Goal: Task Accomplishment & Management: Complete application form

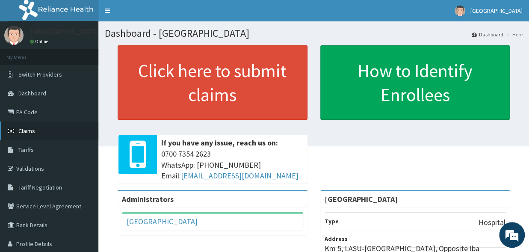
click at [12, 132] on icon at bounding box center [12, 131] width 9 height 6
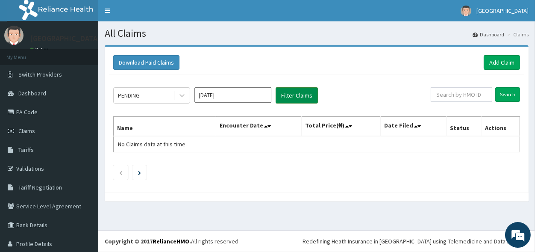
click at [287, 95] on button "Filter Claims" at bounding box center [297, 95] width 42 height 16
click at [294, 100] on button "Filter Claims" at bounding box center [297, 95] width 42 height 16
click at [297, 97] on button "Filter Claims" at bounding box center [297, 95] width 42 height 16
drag, startPoint x: 304, startPoint y: 94, endPoint x: 259, endPoint y: 91, distance: 45.0
click at [297, 94] on button "Filter Claims" at bounding box center [297, 95] width 42 height 16
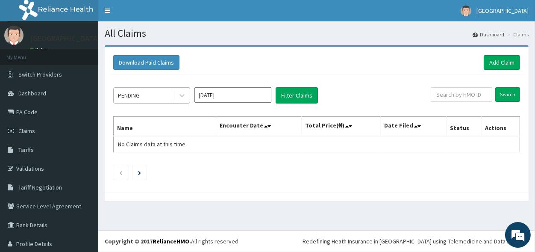
click at [132, 99] on div "PENDING" at bounding box center [143, 95] width 59 height 14
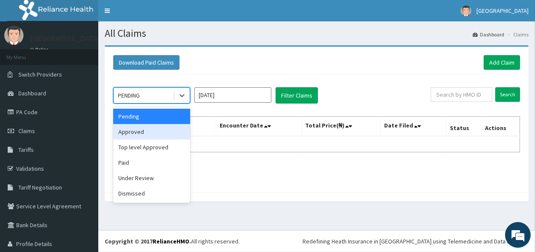
click at [136, 131] on div "Approved" at bounding box center [151, 131] width 77 height 15
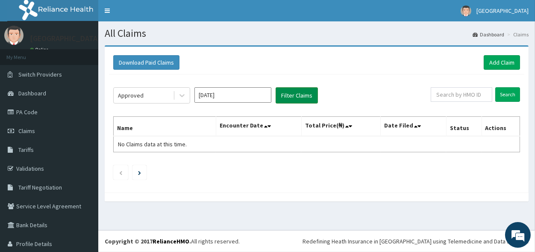
click at [306, 94] on button "Filter Claims" at bounding box center [297, 95] width 42 height 16
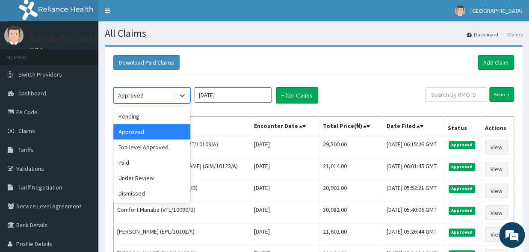
click at [134, 92] on div "Approved" at bounding box center [131, 95] width 26 height 9
click at [145, 145] on div "Top level Approved" at bounding box center [151, 146] width 77 height 15
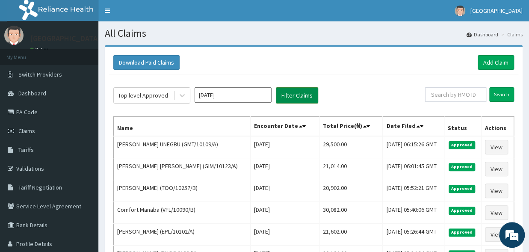
click at [288, 97] on button "Filter Claims" at bounding box center [297, 95] width 42 height 16
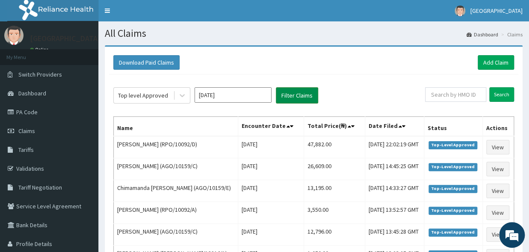
click at [288, 95] on button "Filter Claims" at bounding box center [297, 95] width 42 height 16
click at [159, 93] on div "Top level Approved" at bounding box center [143, 95] width 50 height 9
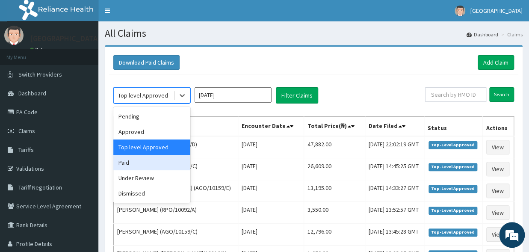
click at [133, 165] on div "Paid" at bounding box center [151, 162] width 77 height 15
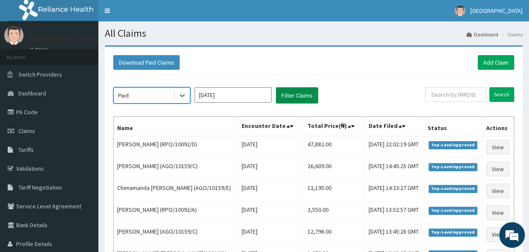
click at [298, 97] on button "Filter Claims" at bounding box center [297, 95] width 42 height 16
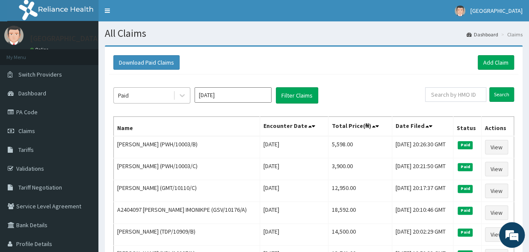
click at [133, 91] on div "Paid" at bounding box center [143, 95] width 59 height 14
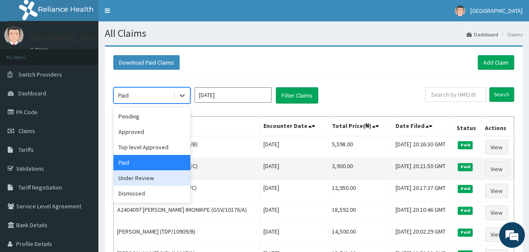
click at [137, 179] on div "Under Review" at bounding box center [151, 177] width 77 height 15
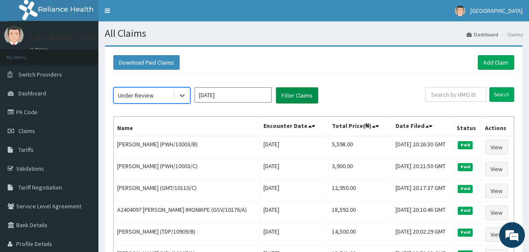
click at [289, 97] on button "Filter Claims" at bounding box center [297, 95] width 42 height 16
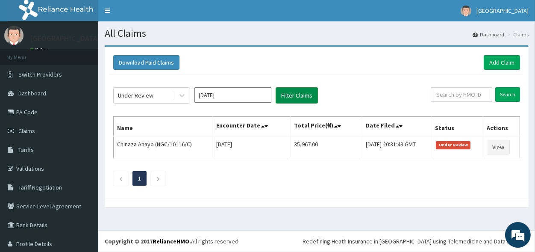
click at [291, 92] on button "Filter Claims" at bounding box center [297, 95] width 42 height 16
click at [487, 65] on link "Add Claim" at bounding box center [502, 62] width 36 height 15
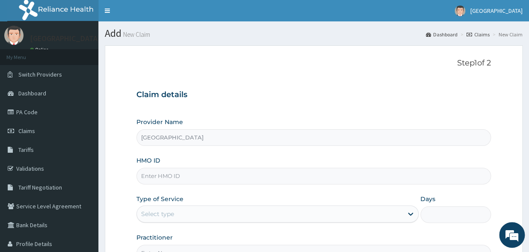
type input "[GEOGRAPHIC_DATA]"
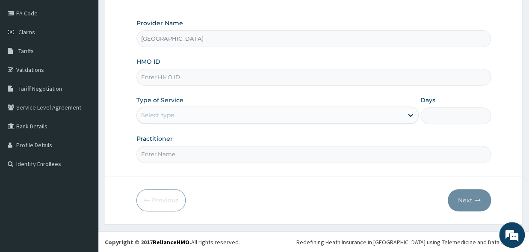
click at [167, 74] on input "HMO ID" at bounding box center [313, 77] width 354 height 17
type input "g"
type input "GMT/10595/A"
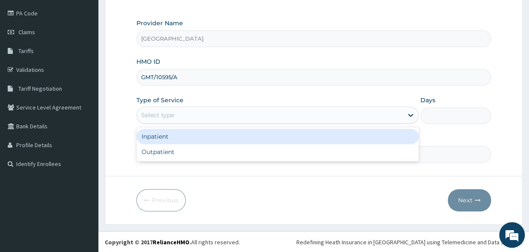
click at [157, 119] on div "Select type" at bounding box center [157, 115] width 33 height 9
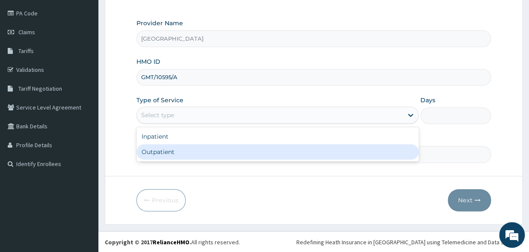
click at [157, 156] on div "Outpatient" at bounding box center [277, 151] width 282 height 15
type input "1"
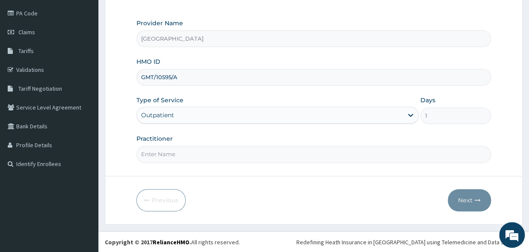
click at [154, 157] on input "Practitioner" at bounding box center [313, 154] width 354 height 17
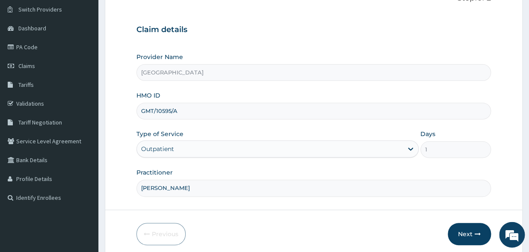
scroll to position [94, 0]
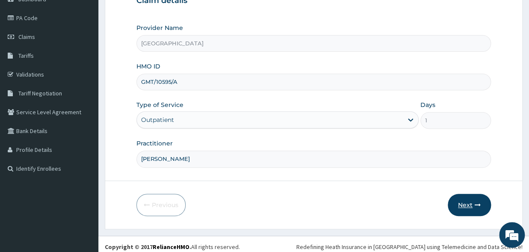
type input "DT MOSES"
click at [477, 206] on icon "button" at bounding box center [477, 205] width 6 height 6
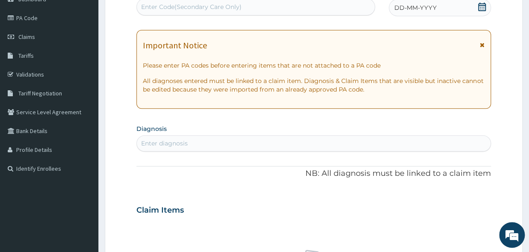
scroll to position [0, 0]
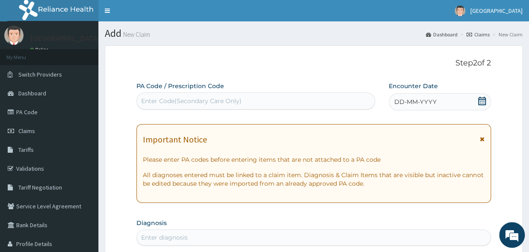
click at [478, 106] on span at bounding box center [481, 102] width 9 height 11
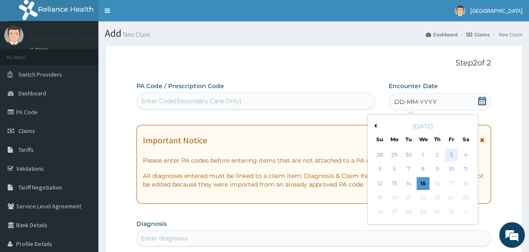
click at [449, 157] on div "3" at bounding box center [450, 154] width 13 height 13
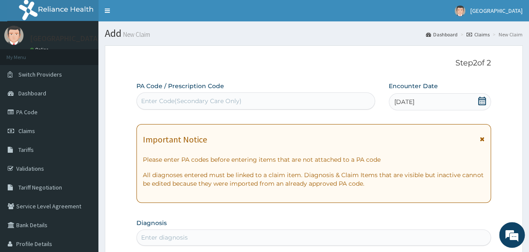
click at [167, 101] on div "Enter Code(Secondary Care Only)" at bounding box center [191, 101] width 100 height 9
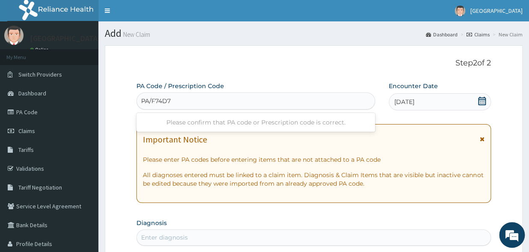
type input "PA/F74D71"
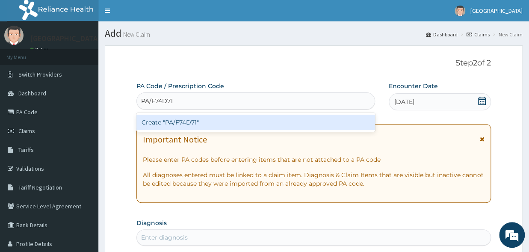
click at [198, 125] on div "Create "PA/F74D71"" at bounding box center [255, 122] width 238 height 15
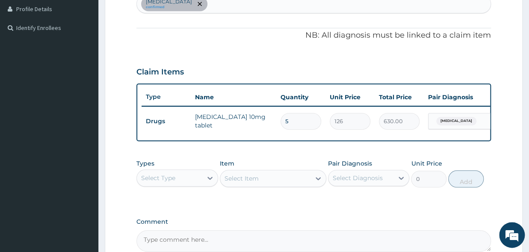
scroll to position [253, 0]
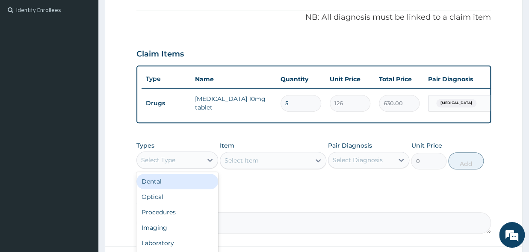
click at [174, 164] on div "Select Type" at bounding box center [158, 160] width 34 height 9
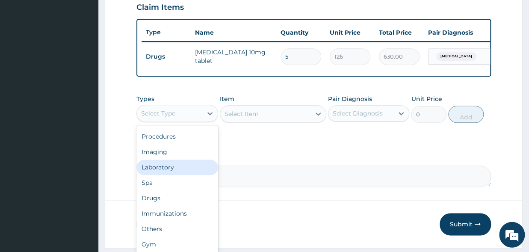
scroll to position [300, 0]
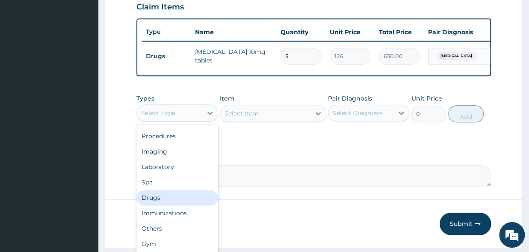
click at [165, 205] on div "Drugs" at bounding box center [177, 197] width 82 height 15
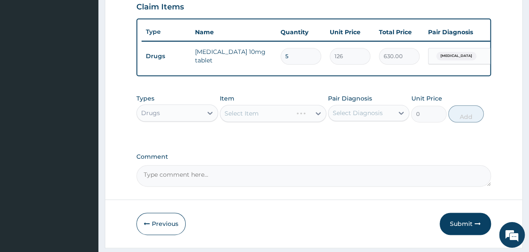
click at [246, 120] on div "Select Item" at bounding box center [273, 113] width 106 height 17
click at [256, 121] on div "Select Item" at bounding box center [273, 113] width 106 height 17
click at [266, 115] on div "Select Item" at bounding box center [273, 113] width 106 height 17
click at [310, 118] on div "Select Item" at bounding box center [273, 113] width 106 height 17
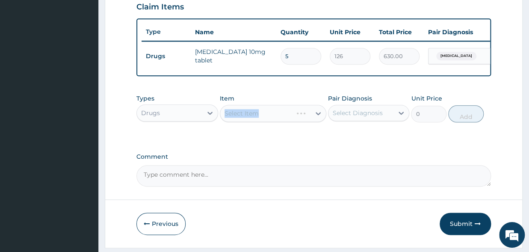
drag, startPoint x: 244, startPoint y: 121, endPoint x: 252, endPoint y: 119, distance: 7.7
click at [245, 121] on div "Select Item" at bounding box center [273, 113] width 106 height 17
click at [311, 118] on div "Select Item" at bounding box center [273, 113] width 106 height 17
click at [318, 119] on div "Select Item" at bounding box center [273, 113] width 106 height 17
drag, startPoint x: 317, startPoint y: 118, endPoint x: 266, endPoint y: 118, distance: 50.9
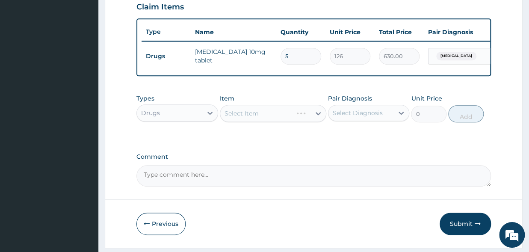
click at [313, 118] on div "Select Item" at bounding box center [273, 113] width 106 height 17
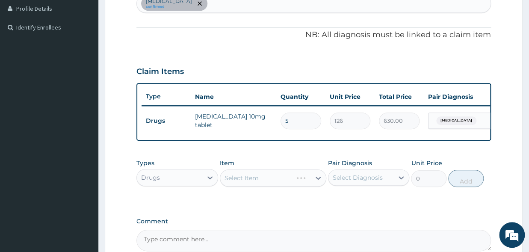
scroll to position [329, 0]
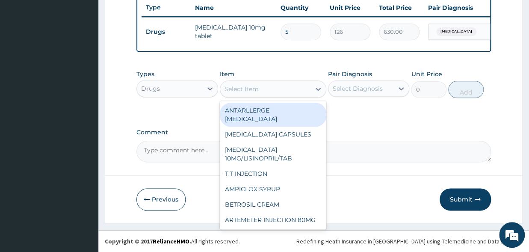
drag, startPoint x: 259, startPoint y: 89, endPoint x: 287, endPoint y: 89, distance: 28.2
click at [260, 89] on div "Select Item" at bounding box center [265, 89] width 90 height 14
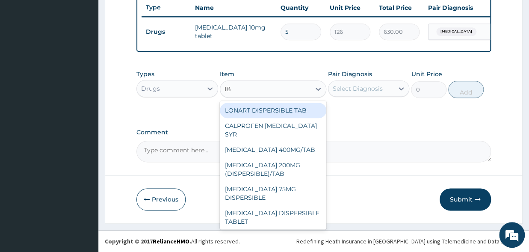
type input "IBU"
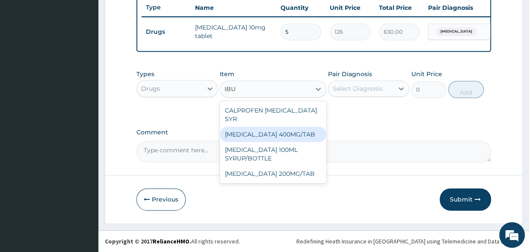
click at [294, 126] on div "[MEDICAL_DATA] 400MG/TAB" at bounding box center [273, 133] width 106 height 15
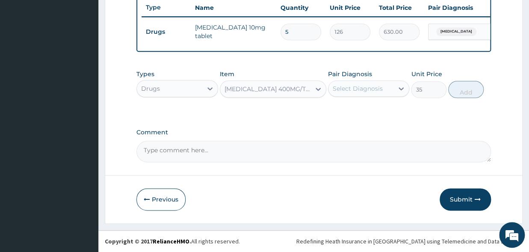
type input "35"
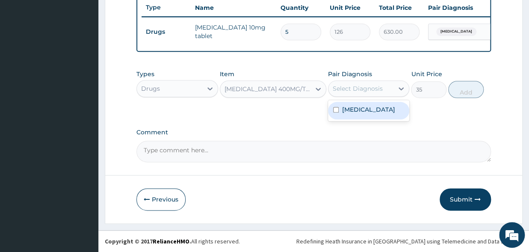
click at [350, 88] on div "Select Diagnosis" at bounding box center [357, 88] width 50 height 9
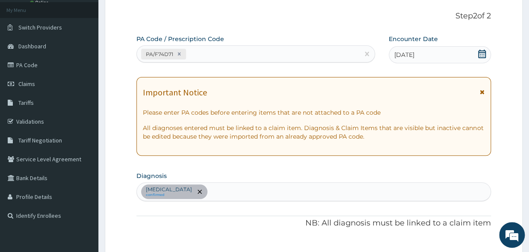
scroll to position [94, 0]
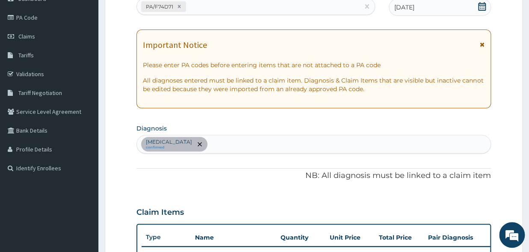
click at [237, 144] on div "Essential hypertension confirmed" at bounding box center [313, 144] width 353 height 18
type input "MYALGIA"
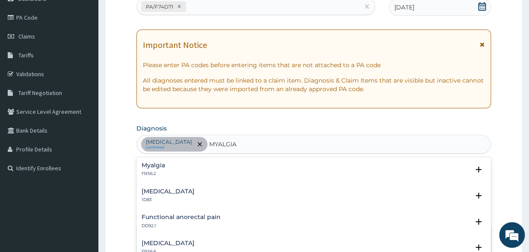
click at [195, 167] on div "Myalgia FB56.2" at bounding box center [313, 169] width 344 height 15
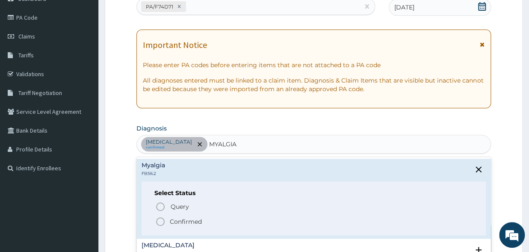
click at [165, 221] on icon "status option filled" at bounding box center [160, 221] width 10 height 10
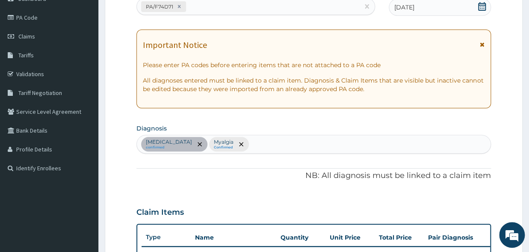
click at [286, 140] on div "Essential hypertension confirmed Myalgia Confirmed" at bounding box center [313, 144] width 353 height 18
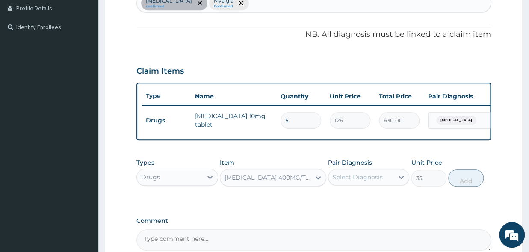
scroll to position [329, 0]
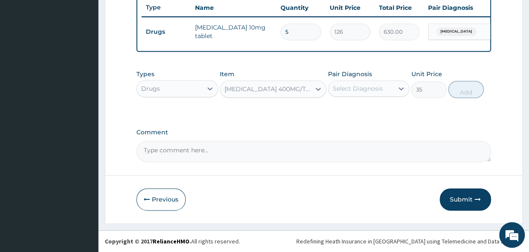
click at [373, 91] on div "Select Diagnosis" at bounding box center [357, 88] width 50 height 9
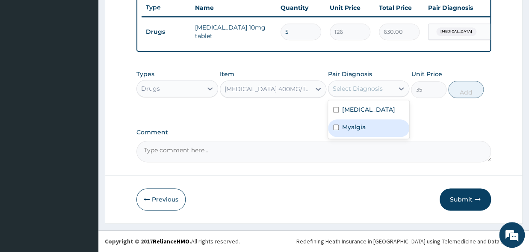
click at [336, 130] on input "checkbox" at bounding box center [336, 127] width 6 height 6
checkbox input "true"
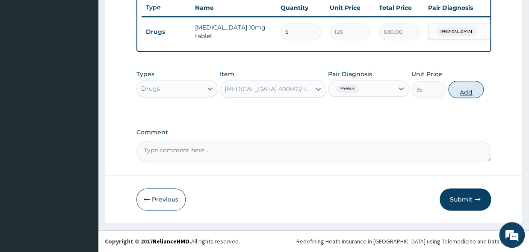
click at [459, 94] on button "Add" at bounding box center [465, 89] width 35 height 17
type input "0"
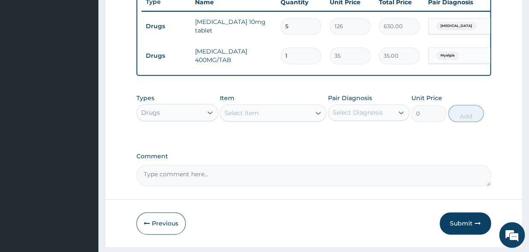
click at [299, 60] on input "1" at bounding box center [300, 55] width 41 height 17
type input "10"
type input "350.00"
type input "10"
click at [255, 117] on div "Select Item" at bounding box center [241, 113] width 34 height 9
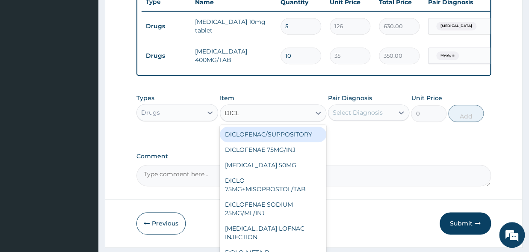
type input "DICLO"
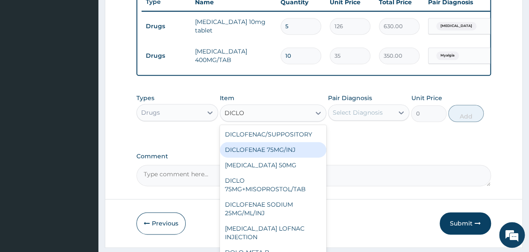
click at [288, 155] on div "DICLOFENAE 75MG/INJ" at bounding box center [273, 149] width 106 height 15
type input "420"
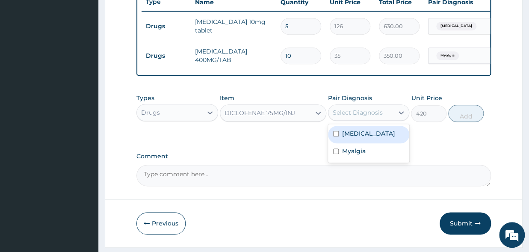
click at [352, 119] on div "Select Diagnosis" at bounding box center [360, 113] width 65 height 14
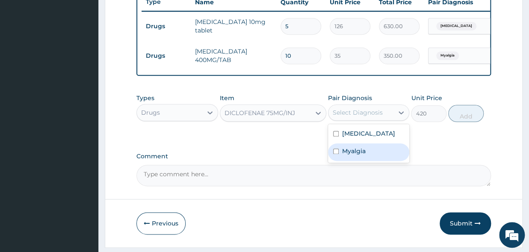
click at [335, 154] on input "checkbox" at bounding box center [336, 151] width 6 height 6
checkbox input "true"
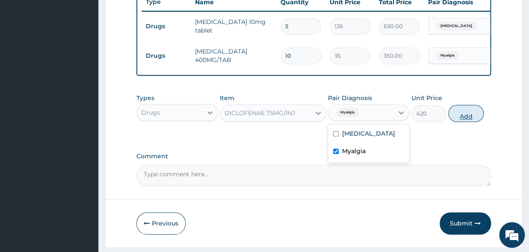
click at [450, 120] on button "Add" at bounding box center [465, 113] width 35 height 17
type input "0"
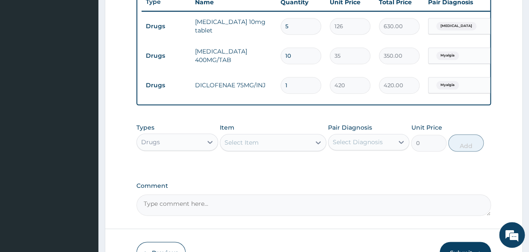
click at [255, 147] on div "Select Item" at bounding box center [241, 142] width 34 height 9
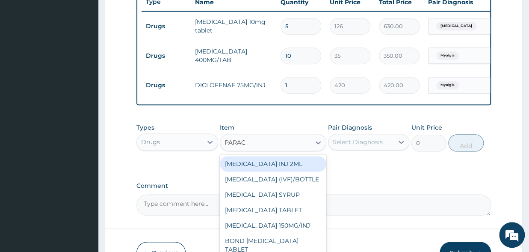
type input "PARACE"
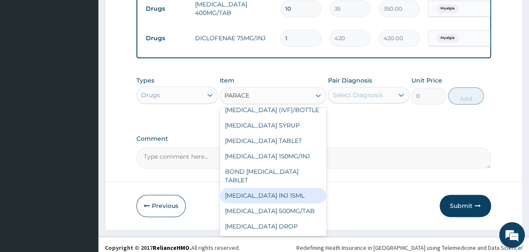
scroll to position [0, 0]
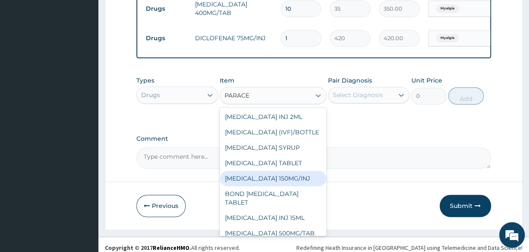
click at [293, 185] on div "PARACETAMOL 150MG/INJ" at bounding box center [273, 178] width 106 height 15
type input "420"
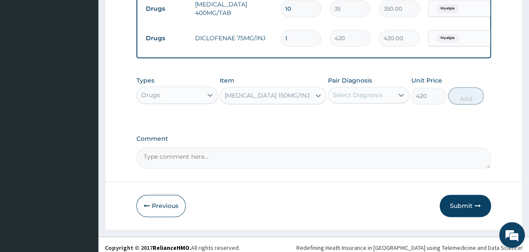
click at [327, 105] on div "Types Drugs Item PARACETAMOL 150MG/INJ Pair Diagnosis Select Diagnosis Unit Pri…" at bounding box center [313, 90] width 354 height 37
click at [339, 99] on div "Select Diagnosis" at bounding box center [357, 95] width 50 height 9
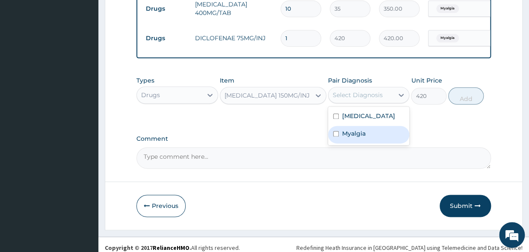
click at [336, 136] on input "checkbox" at bounding box center [336, 134] width 6 height 6
checkbox input "true"
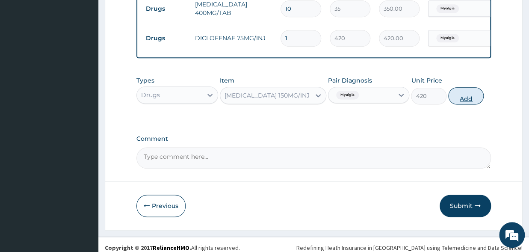
click at [463, 104] on button "Add" at bounding box center [465, 95] width 35 height 17
type input "0"
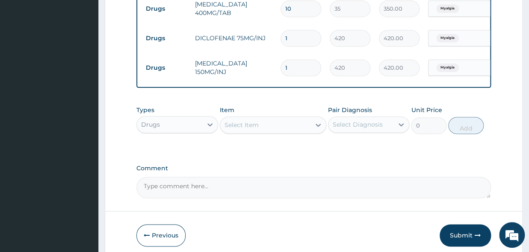
drag, startPoint x: 308, startPoint y: 68, endPoint x: 268, endPoint y: 77, distance: 41.1
click at [280, 76] on input "1" at bounding box center [300, 67] width 41 height 17
type input "2"
type input "840.00"
type input "4"
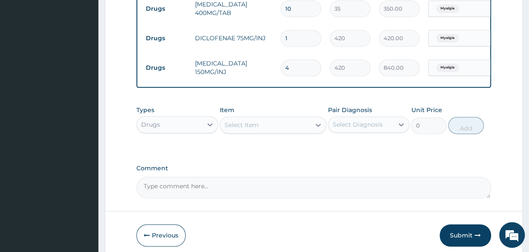
type input "1680.00"
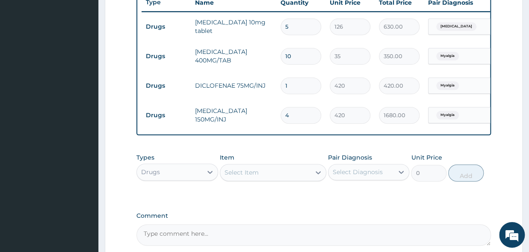
scroll to position [376, 0]
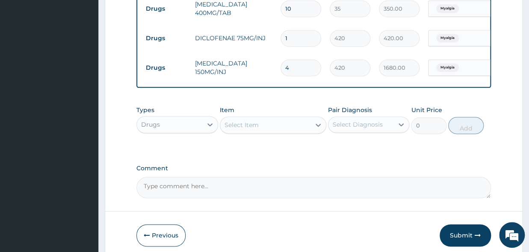
click at [247, 129] on div "Select Item" at bounding box center [241, 125] width 34 height 9
type input "GENERAL"
click at [169, 129] on div "Drugs" at bounding box center [169, 125] width 65 height 14
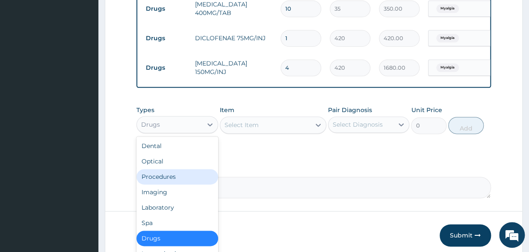
click at [172, 182] on div "Procedures" at bounding box center [177, 176] width 82 height 15
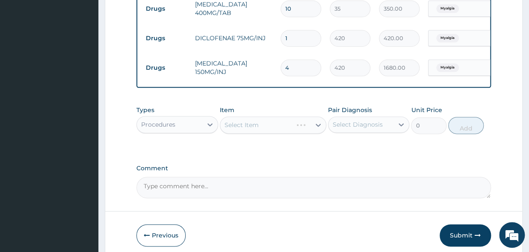
click at [274, 128] on div "Select Item" at bounding box center [273, 124] width 106 height 17
click at [257, 132] on div "Select Item" at bounding box center [273, 124] width 106 height 17
click at [296, 133] on div "Select Item" at bounding box center [273, 124] width 106 height 17
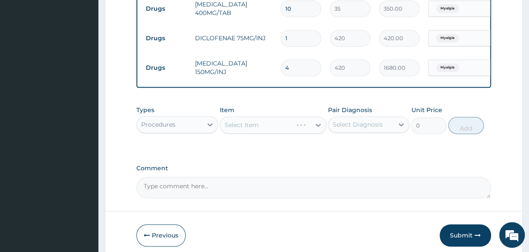
click at [236, 133] on div "Select Item" at bounding box center [273, 124] width 106 height 17
click at [253, 128] on div "Select Item" at bounding box center [273, 124] width 106 height 17
click at [275, 128] on div "Select Item" at bounding box center [273, 124] width 106 height 17
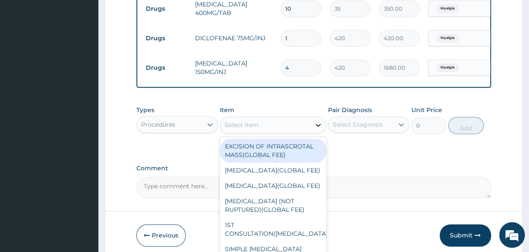
click at [316, 126] on icon at bounding box center [317, 125] width 5 height 3
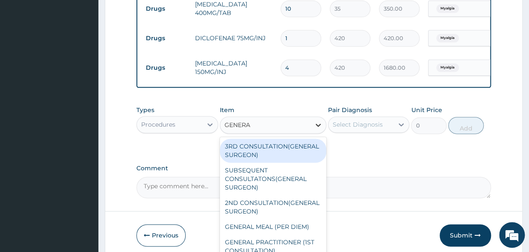
type input "GENERAL"
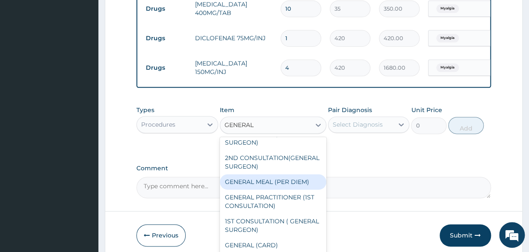
scroll to position [89, 0]
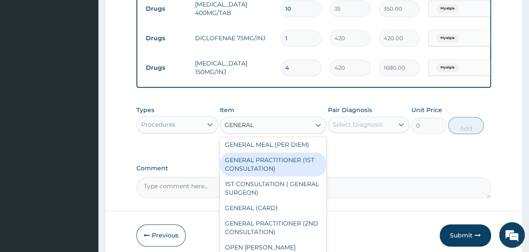
click at [277, 176] on div "GENERAL PRACTITIONER (1ST CONSULTATION)" at bounding box center [273, 164] width 106 height 24
type input "2500"
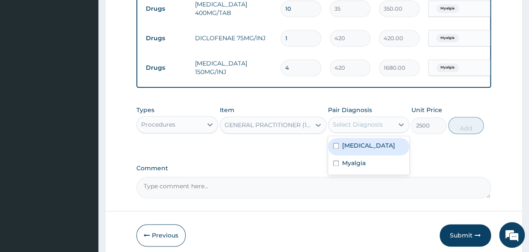
click at [372, 128] on div "Select Diagnosis" at bounding box center [357, 124] width 50 height 9
click at [335, 153] on div "Essential hypertension" at bounding box center [369, 147] width 82 height 18
checkbox input "true"
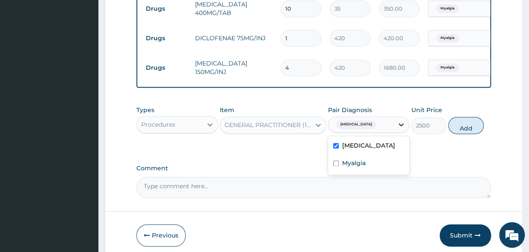
click at [398, 129] on icon at bounding box center [401, 124] width 9 height 9
click at [334, 166] on input "checkbox" at bounding box center [336, 163] width 6 height 6
checkbox input "true"
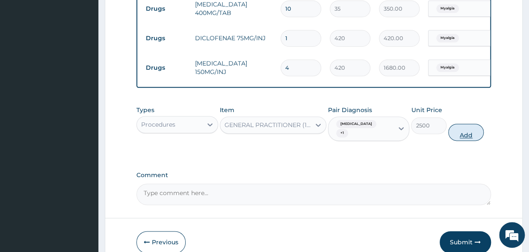
click at [458, 139] on button "Add" at bounding box center [465, 132] width 35 height 17
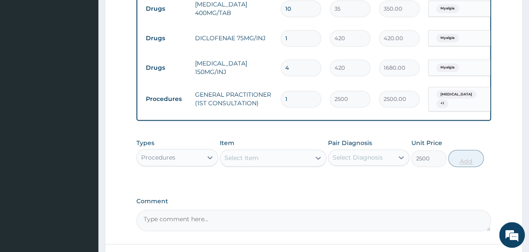
type input "0"
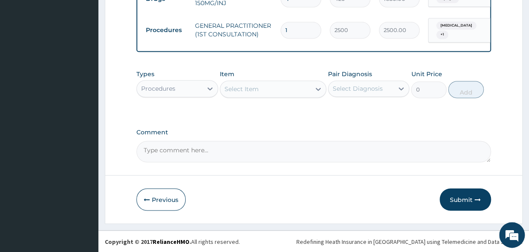
scroll to position [451, 0]
click at [467, 202] on button "Submit" at bounding box center [464, 199] width 51 height 22
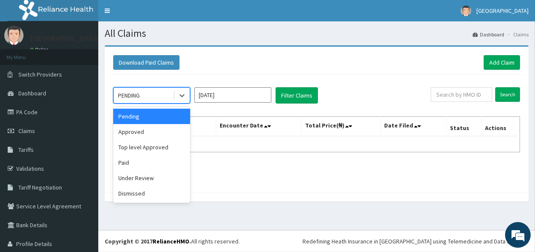
click at [126, 91] on div "PENDING" at bounding box center [143, 95] width 59 height 14
click at [139, 135] on div "Approved" at bounding box center [151, 131] width 77 height 15
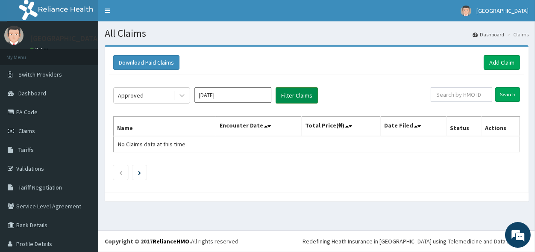
click at [290, 91] on button "Filter Claims" at bounding box center [297, 95] width 42 height 16
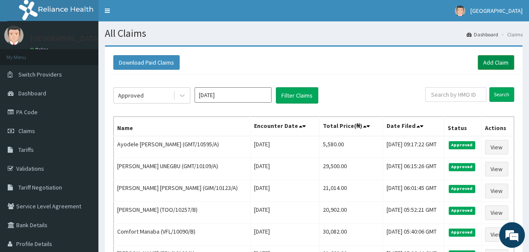
click at [491, 61] on link "Add Claim" at bounding box center [495, 62] width 36 height 15
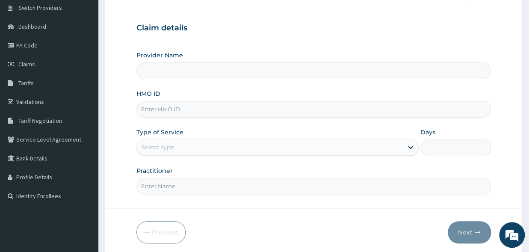
scroll to position [5, 0]
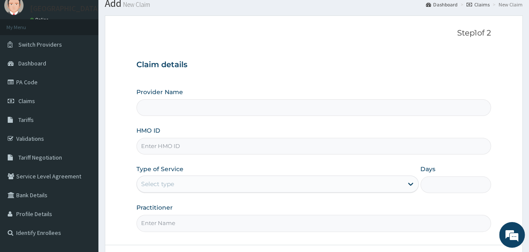
type input "[GEOGRAPHIC_DATA]"
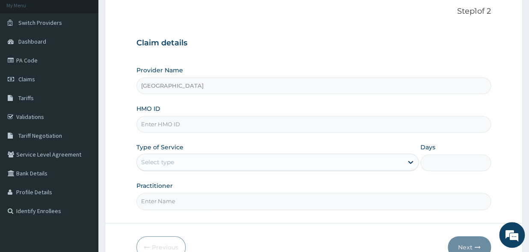
click at [176, 123] on input "HMO ID" at bounding box center [313, 124] width 354 height 17
type input "GMT/10478/A"
click at [179, 160] on div "Select type" at bounding box center [270, 162] width 266 height 14
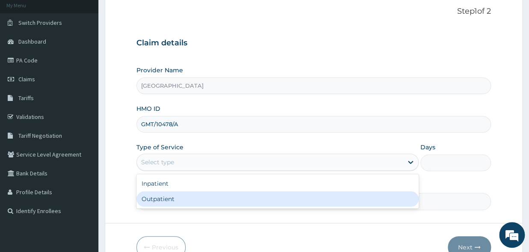
click at [173, 199] on div "Outpatient" at bounding box center [277, 198] width 282 height 15
type input "1"
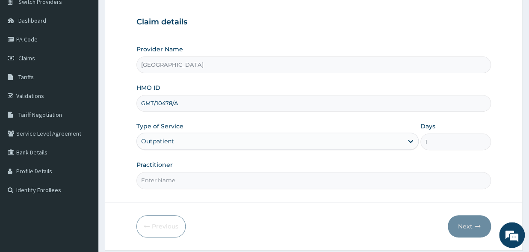
scroll to position [52, 0]
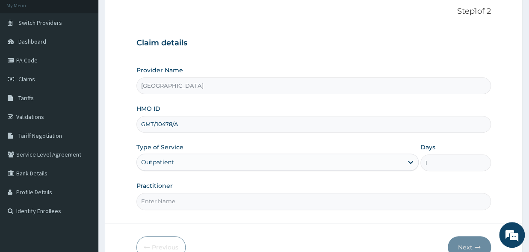
click at [147, 200] on input "Practitioner" at bounding box center [313, 201] width 354 height 17
type input "[PERSON_NAME]"
click at [454, 242] on button "Next" at bounding box center [468, 247] width 43 height 22
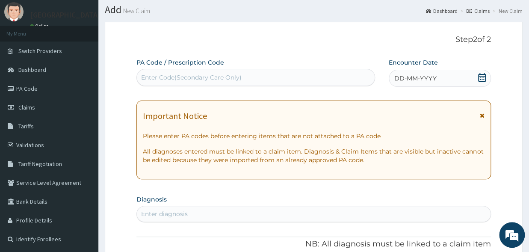
scroll to position [5, 0]
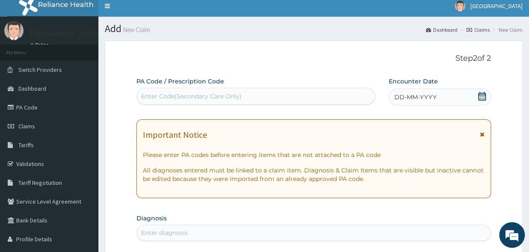
click at [486, 97] on div "DD-MM-YYYY" at bounding box center [439, 96] width 102 height 17
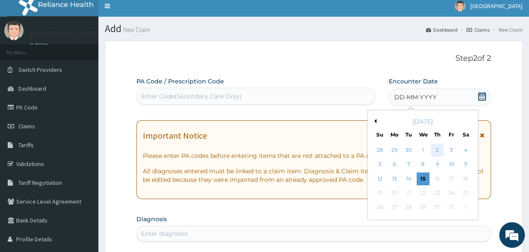
click at [434, 150] on div "2" at bounding box center [436, 150] width 13 height 13
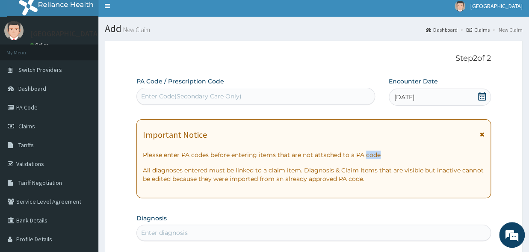
click at [434, 150] on div "Important Notice Please enter PA codes before entering items that are not attac…" at bounding box center [313, 158] width 354 height 79
click at [306, 99] on div "Enter Code(Secondary Care Only)" at bounding box center [256, 96] width 238 height 14
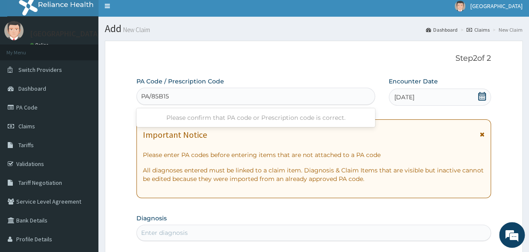
type input "PA/85B15A"
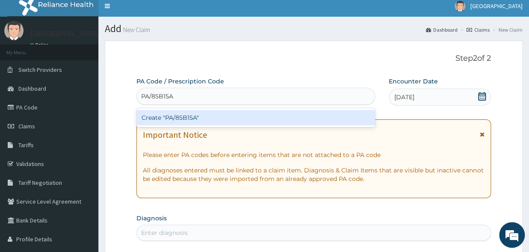
click at [282, 117] on div "Create "PA/85B15A"" at bounding box center [255, 117] width 238 height 15
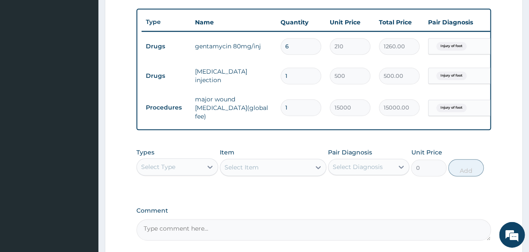
scroll to position [359, 0]
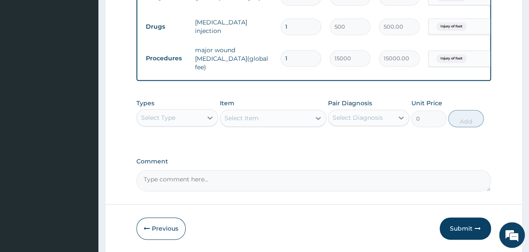
click at [179, 122] on div "Select Type" at bounding box center [169, 118] width 65 height 14
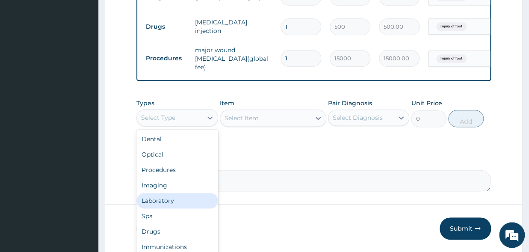
scroll to position [29, 0]
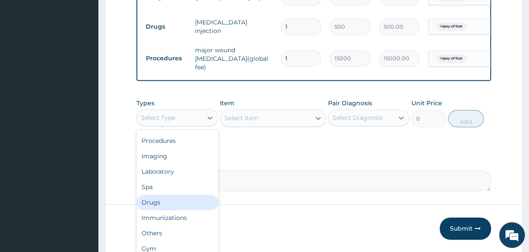
click at [155, 201] on div "Drugs" at bounding box center [177, 201] width 82 height 15
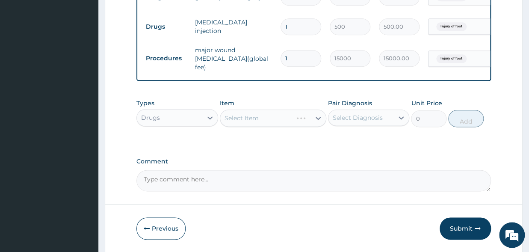
click at [255, 115] on div "Select Item" at bounding box center [273, 117] width 106 height 17
click at [318, 116] on div "Select Item" at bounding box center [273, 117] width 106 height 17
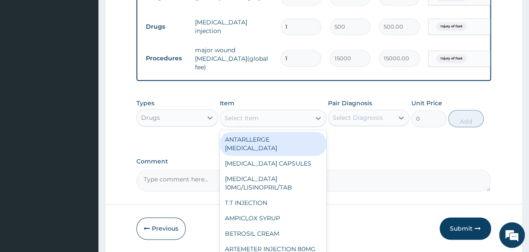
click at [242, 115] on div "Select Item" at bounding box center [241, 118] width 34 height 9
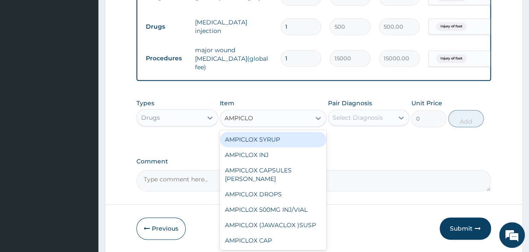
type input "AMPICLOX"
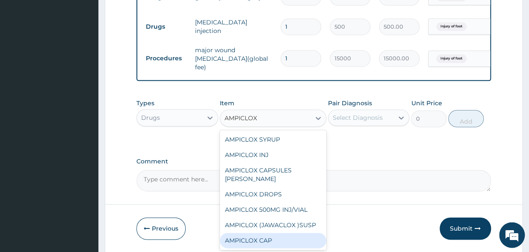
click at [261, 247] on div "AMPICLOX CAP" at bounding box center [273, 239] width 106 height 15
type input "42"
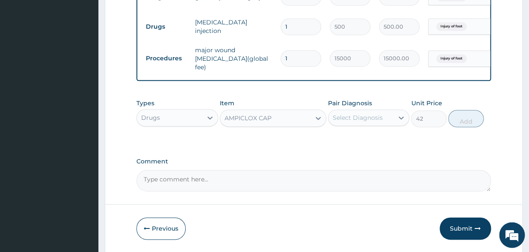
click at [347, 121] on div "Select Diagnosis" at bounding box center [357, 117] width 50 height 9
click at [337, 140] on input "checkbox" at bounding box center [336, 139] width 6 height 6
checkbox input "true"
click at [460, 121] on button "Add" at bounding box center [465, 118] width 35 height 17
type input "0"
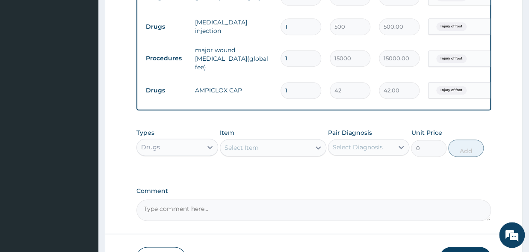
click at [297, 85] on input "1" at bounding box center [300, 90] width 41 height 17
type input "15"
type input "630.00"
type input "15"
click at [260, 147] on div "Select Item" at bounding box center [265, 148] width 90 height 14
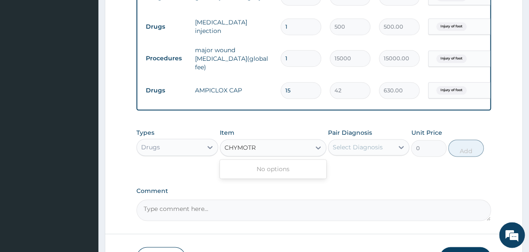
type input "CHYMOTRY"
click at [271, 148] on div "Select Item" at bounding box center [265, 148] width 90 height 14
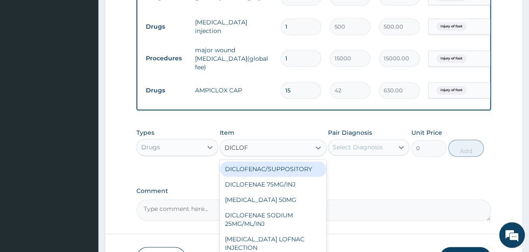
type input "DICLOFE"
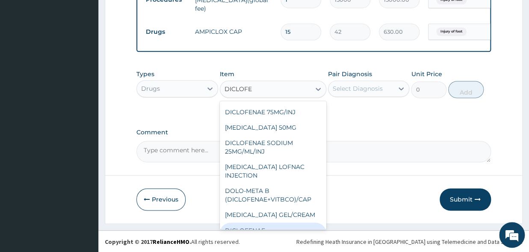
scroll to position [0, 0]
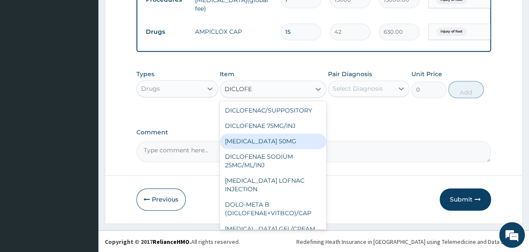
click at [282, 137] on div "[MEDICAL_DATA] 50MG" at bounding box center [273, 140] width 106 height 15
type input "42"
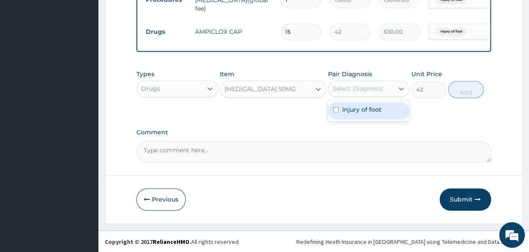
click at [359, 84] on div "Select Diagnosis" at bounding box center [360, 89] width 65 height 14
click at [336, 108] on input "checkbox" at bounding box center [336, 110] width 6 height 6
checkbox input "true"
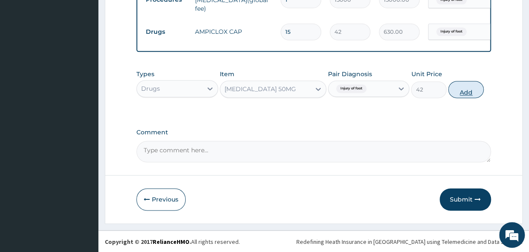
click at [477, 94] on button "Add" at bounding box center [465, 89] width 35 height 17
type input "0"
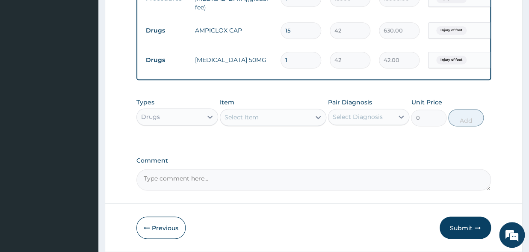
click at [308, 58] on input "1" at bounding box center [300, 60] width 41 height 17
type input "10"
type input "420.00"
type input "10"
click at [251, 121] on div "Select Item" at bounding box center [241, 117] width 34 height 9
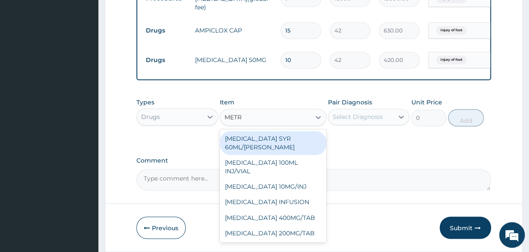
type input "METRO"
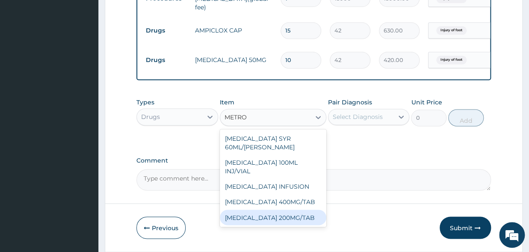
click at [284, 219] on div "[MEDICAL_DATA] 200MG/TAB" at bounding box center [273, 216] width 106 height 15
type input "21"
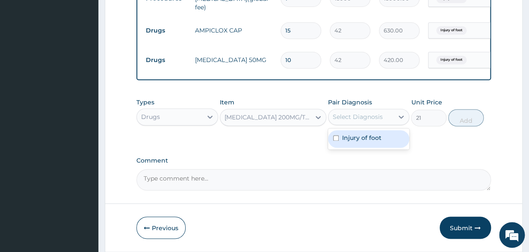
click at [353, 116] on div "Select Diagnosis" at bounding box center [357, 116] width 50 height 9
click at [337, 140] on input "checkbox" at bounding box center [336, 138] width 6 height 6
checkbox input "true"
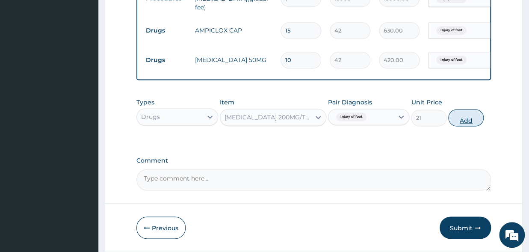
click at [470, 121] on button "Add" at bounding box center [465, 117] width 35 height 17
type input "0"
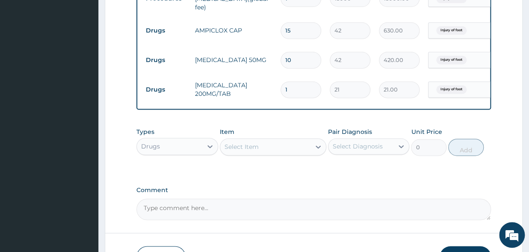
drag, startPoint x: 304, startPoint y: 84, endPoint x: 249, endPoint y: 85, distance: 54.7
click at [280, 85] on input "1" at bounding box center [300, 89] width 41 height 17
type input "3"
type input "63.00"
type input "30"
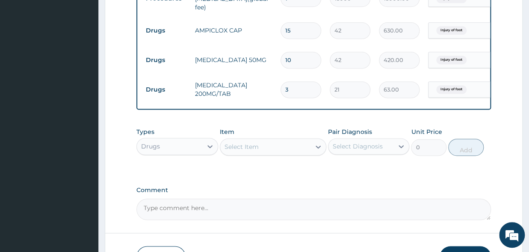
type input "630.00"
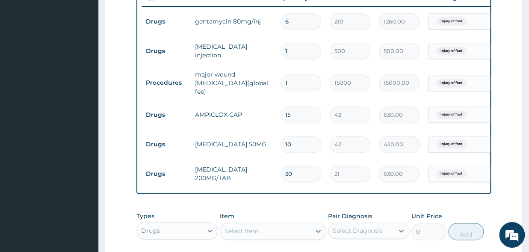
scroll to position [371, 0]
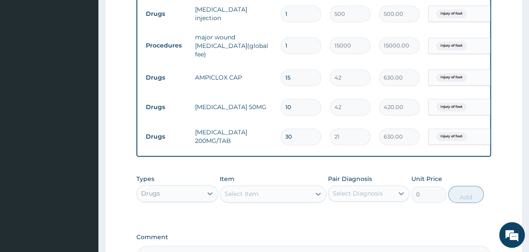
type input "30"
click at [239, 192] on div "Select Item" at bounding box center [241, 193] width 34 height 9
click at [249, 191] on div "Select Item" at bounding box center [265, 194] width 90 height 14
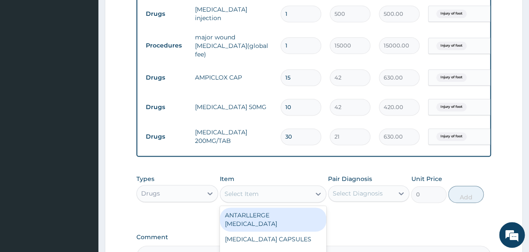
click at [247, 194] on div "Select Item" at bounding box center [241, 193] width 34 height 9
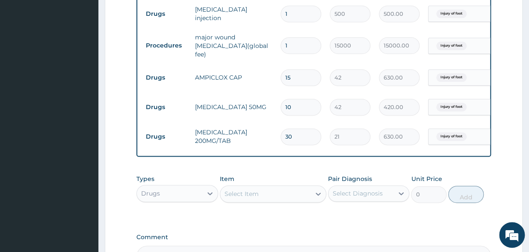
click at [247, 194] on div "Select Item" at bounding box center [241, 193] width 34 height 9
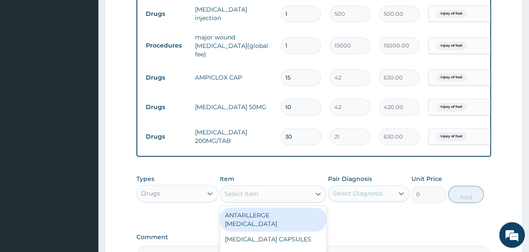
click at [247, 194] on div "Select Item" at bounding box center [241, 193] width 34 height 9
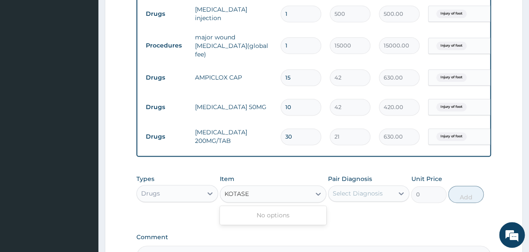
type input "KOTASE"
type input "TRYPSI"
click at [237, 194] on div "Select Item" at bounding box center [241, 193] width 34 height 9
click at [228, 194] on div "Select Item" at bounding box center [241, 193] width 34 height 9
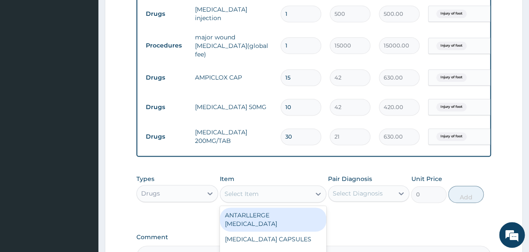
click at [242, 189] on div "Select Item" at bounding box center [265, 194] width 90 height 14
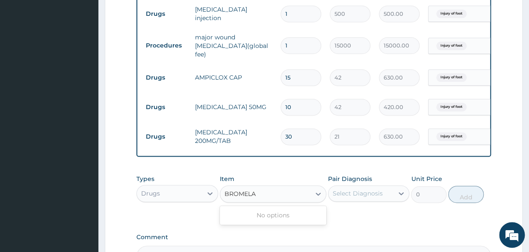
type input "BROMELA"
click at [160, 197] on div "Drugs" at bounding box center [169, 193] width 65 height 14
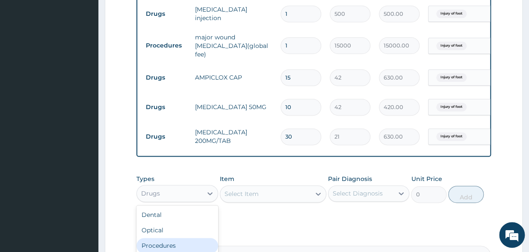
click at [168, 247] on div "Procedures" at bounding box center [177, 245] width 82 height 15
click at [268, 197] on div "Select Item" at bounding box center [273, 193] width 106 height 17
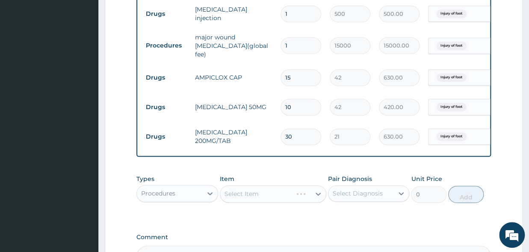
click at [268, 197] on div "Select Item" at bounding box center [273, 193] width 106 height 17
click at [312, 195] on div "Select Item" at bounding box center [273, 193] width 106 height 17
click at [313, 195] on div "Select Item" at bounding box center [273, 193] width 106 height 17
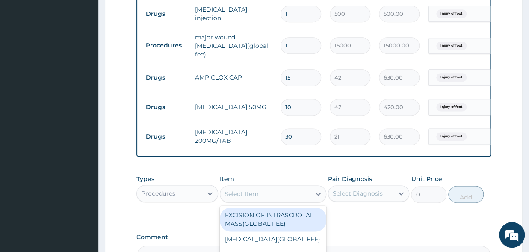
click at [313, 195] on div at bounding box center [317, 193] width 15 height 15
type input "GENERAL"
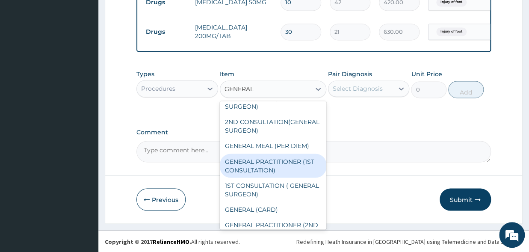
scroll to position [89, 0]
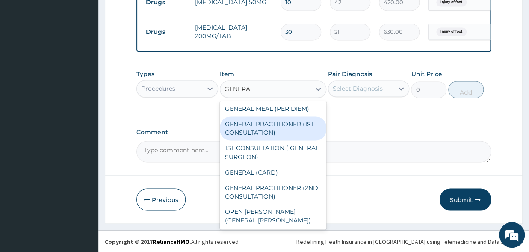
click at [250, 139] on div "GENERAL PRACTITIONER (1ST CONSULTATION)" at bounding box center [273, 128] width 106 height 24
type input "2500"
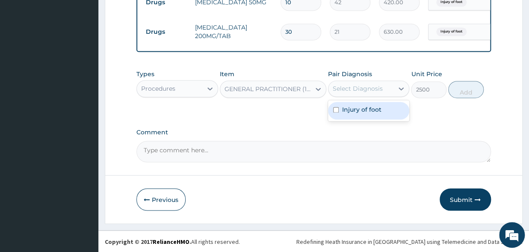
click at [360, 84] on div "Select Diagnosis" at bounding box center [360, 89] width 65 height 14
click at [334, 110] on input "checkbox" at bounding box center [336, 110] width 6 height 6
checkbox input "true"
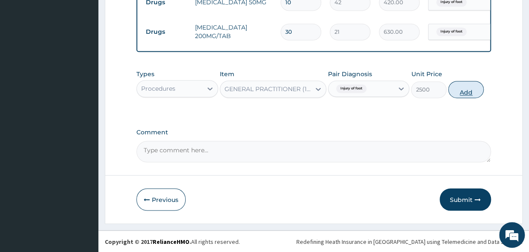
click at [468, 91] on button "Add" at bounding box center [465, 89] width 35 height 17
type input "0"
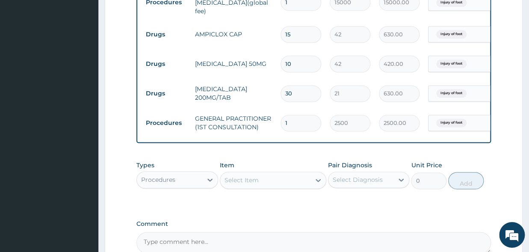
scroll to position [477, 0]
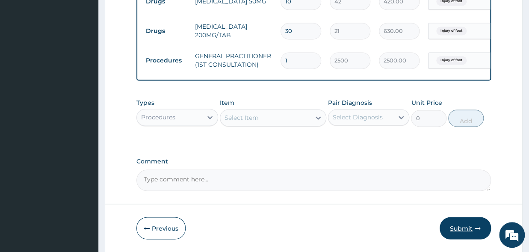
click at [459, 226] on button "Submit" at bounding box center [464, 228] width 51 height 22
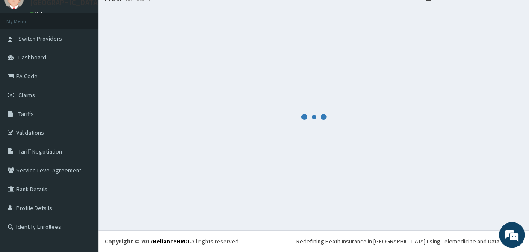
scroll to position [36, 0]
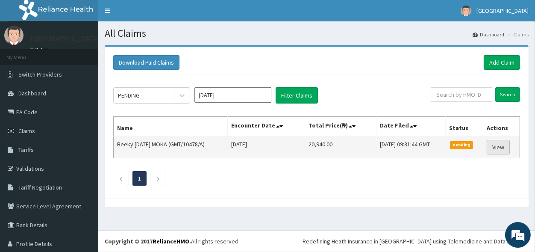
click at [497, 146] on link "View" at bounding box center [498, 147] width 23 height 15
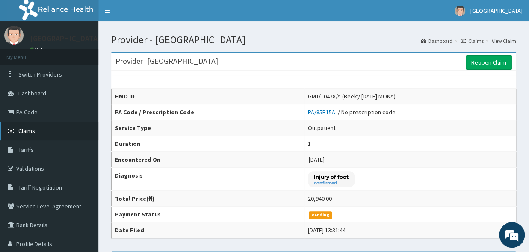
click at [23, 130] on span "Claims" at bounding box center [26, 131] width 17 height 8
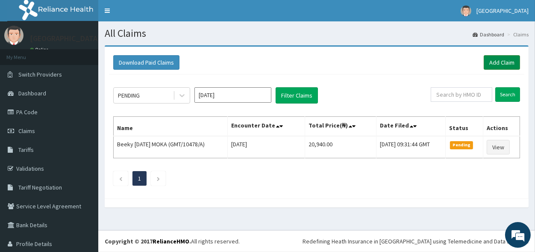
click at [507, 61] on link "Add Claim" at bounding box center [502, 62] width 36 height 15
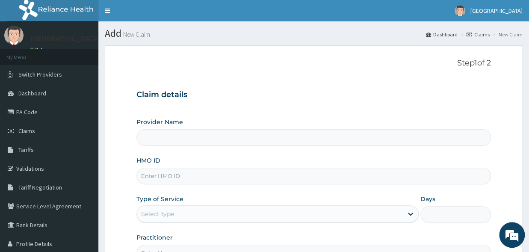
type input "[GEOGRAPHIC_DATA]"
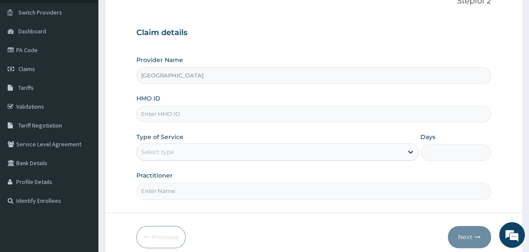
scroll to position [94, 0]
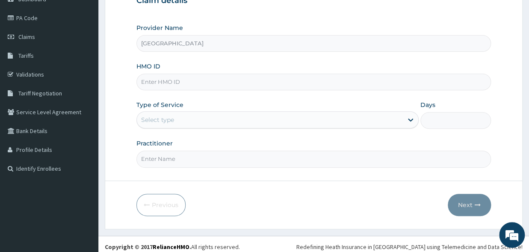
click at [154, 84] on input "HMO ID" at bounding box center [313, 82] width 354 height 17
type input "PEZ/10005/A"
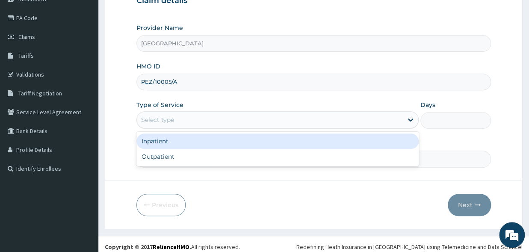
click at [169, 119] on div "Select type" at bounding box center [157, 119] width 33 height 9
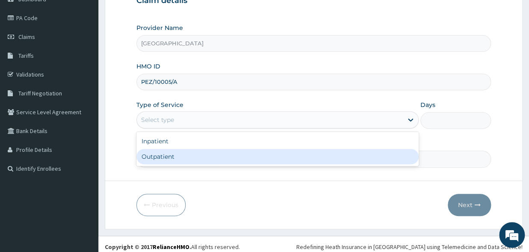
click at [171, 154] on div "Outpatient" at bounding box center [277, 156] width 282 height 15
type input "1"
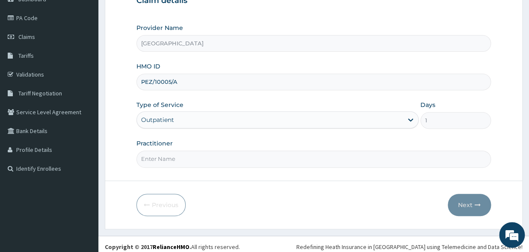
click at [158, 158] on input "Practitioner" at bounding box center [313, 158] width 354 height 17
type input "DR [PERSON_NAME]"
click at [479, 210] on button "Next" at bounding box center [468, 205] width 43 height 22
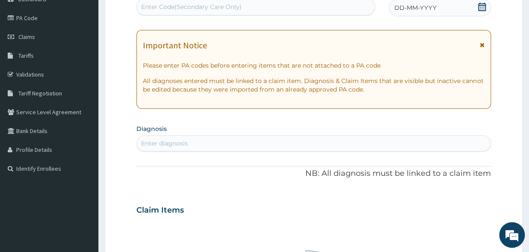
scroll to position [0, 0]
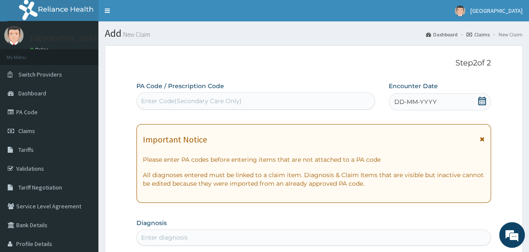
click at [489, 100] on div "DD-MM-YYYY" at bounding box center [439, 101] width 102 height 17
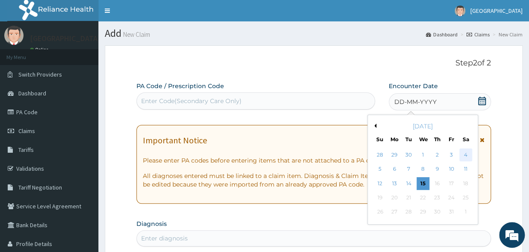
click at [465, 151] on div "4" at bounding box center [465, 154] width 13 height 13
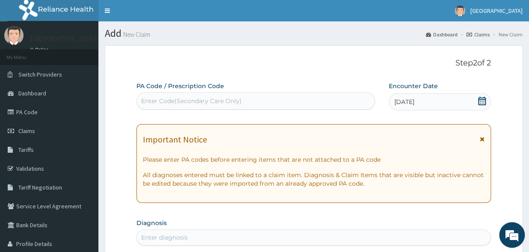
click at [164, 100] on div "Enter Code(Secondary Care Only)" at bounding box center [191, 101] width 100 height 9
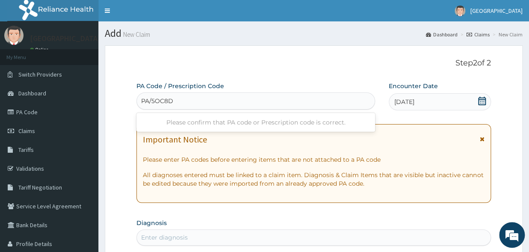
type input "PA/5OC8DA"
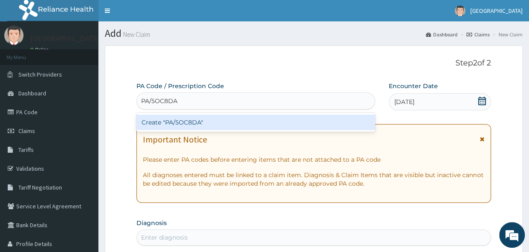
click at [174, 127] on div "Create "PA/5OC8DA"" at bounding box center [255, 122] width 238 height 15
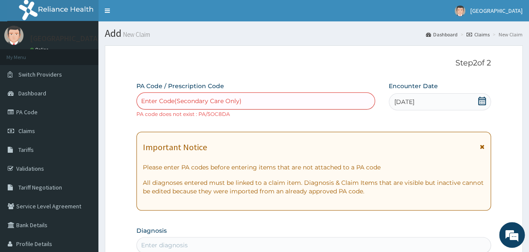
click at [185, 102] on div "Enter Code(Secondary Care Only)" at bounding box center [191, 101] width 100 height 9
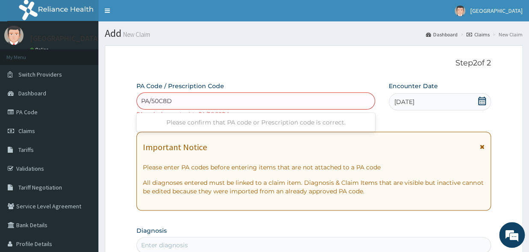
type input "PA/50C8DA"
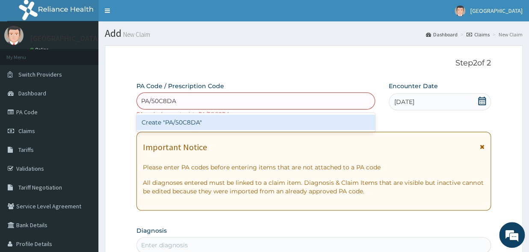
click at [186, 124] on div "Create "PA/50C8DA"" at bounding box center [255, 122] width 238 height 15
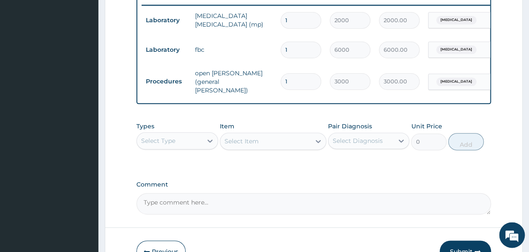
scroll to position [359, 0]
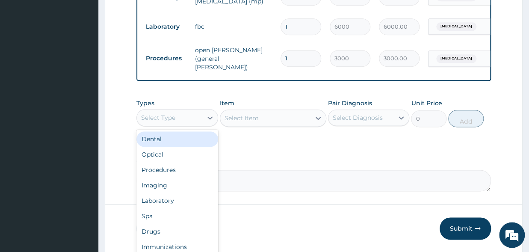
click at [165, 117] on div "Select Type" at bounding box center [158, 117] width 34 height 9
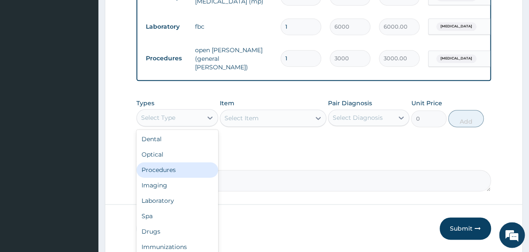
click at [171, 169] on div "Procedures" at bounding box center [177, 169] width 82 height 15
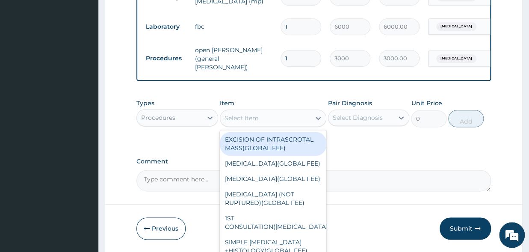
click at [258, 117] on div "Select Item" at bounding box center [265, 118] width 90 height 14
type input "F"
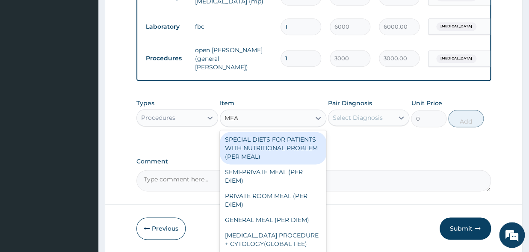
type input "MEAL"
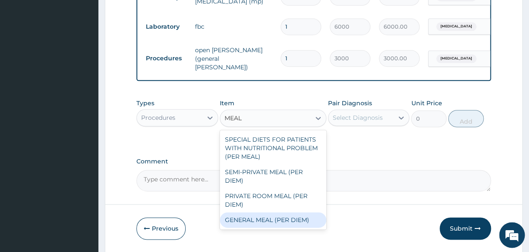
click at [258, 221] on div "GENERAL MEAL (PER DIEM)" at bounding box center [273, 219] width 106 height 15
type input "3000"
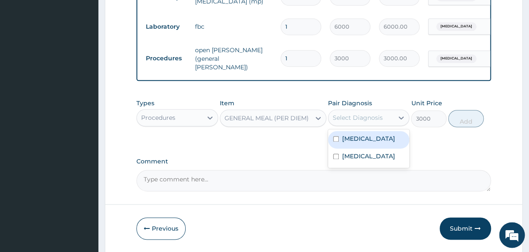
click at [364, 117] on div "Select Diagnosis" at bounding box center [357, 117] width 50 height 9
click at [335, 137] on div "[MEDICAL_DATA]" at bounding box center [369, 140] width 82 height 18
checkbox input "true"
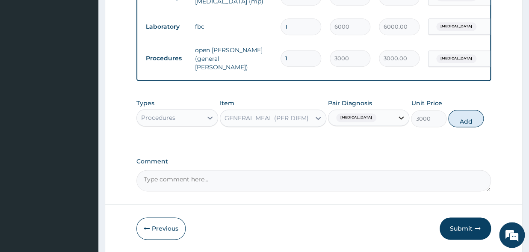
click at [399, 120] on icon at bounding box center [401, 117] width 9 height 9
click at [402, 115] on icon at bounding box center [401, 117] width 9 height 9
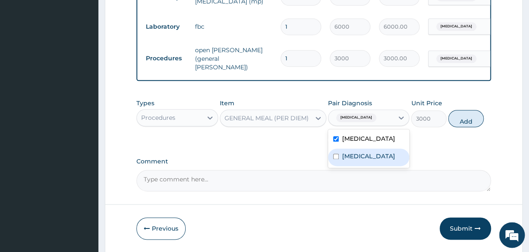
click at [331, 159] on div "[MEDICAL_DATA]" at bounding box center [369, 157] width 82 height 18
checkbox input "true"
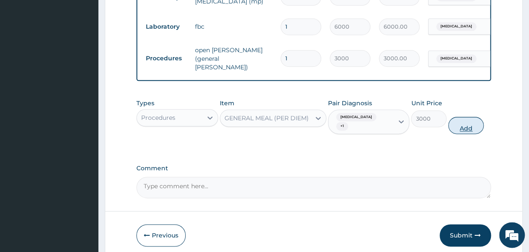
click at [459, 126] on button "Add" at bounding box center [465, 125] width 35 height 17
type input "0"
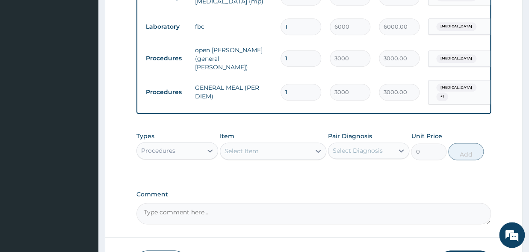
click at [258, 152] on div "Select Item" at bounding box center [241, 151] width 34 height 9
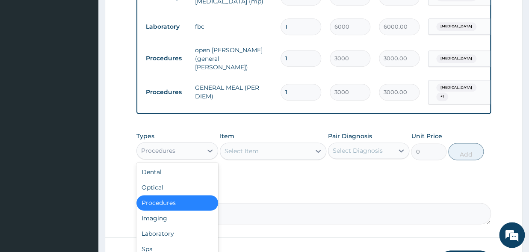
click at [193, 151] on div "Procedures" at bounding box center [169, 151] width 65 height 14
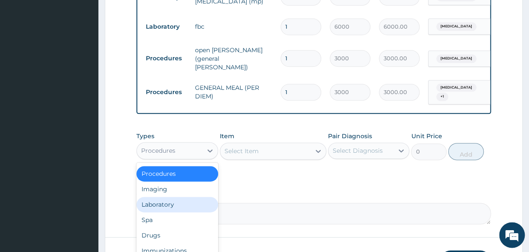
click at [161, 202] on div "Laboratory" at bounding box center [177, 204] width 82 height 15
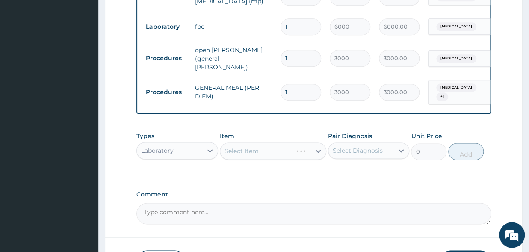
click at [238, 150] on div "Select Item" at bounding box center [273, 150] width 106 height 17
click at [251, 157] on div "Select Item" at bounding box center [273, 150] width 106 height 17
click at [285, 155] on div "Select Item" at bounding box center [273, 150] width 106 height 17
click at [318, 150] on div "Select Item" at bounding box center [273, 150] width 106 height 17
click at [318, 152] on div "Select Item" at bounding box center [273, 150] width 106 height 17
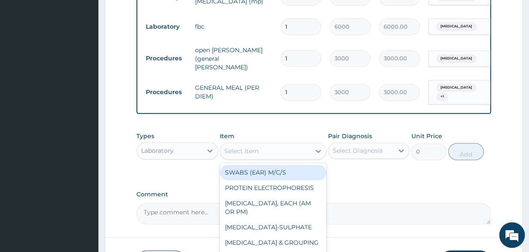
click at [282, 153] on div "Select Item" at bounding box center [265, 151] width 90 height 14
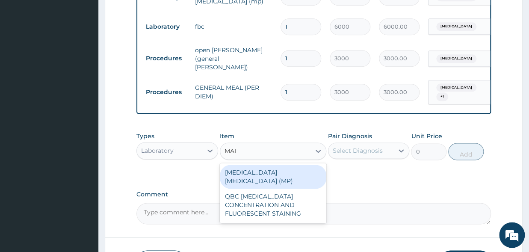
type input "MALA"
click at [290, 176] on div "[MEDICAL_DATA] [MEDICAL_DATA] (MP)" at bounding box center [273, 177] width 106 height 24
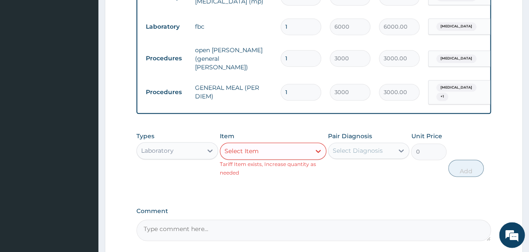
click at [259, 156] on div "Select Item" at bounding box center [265, 151] width 90 height 14
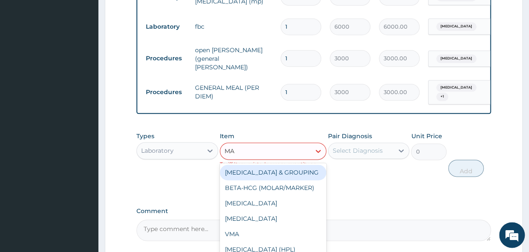
type input "MAL"
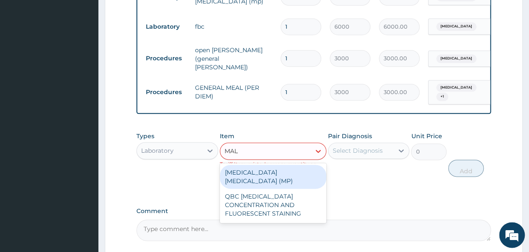
click at [272, 174] on div "[MEDICAL_DATA] [MEDICAL_DATA] (MP)" at bounding box center [273, 177] width 106 height 24
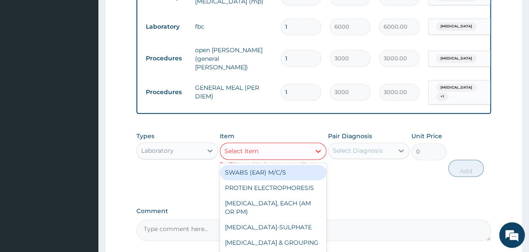
click at [273, 147] on div "Select Item" at bounding box center [265, 151] width 90 height 14
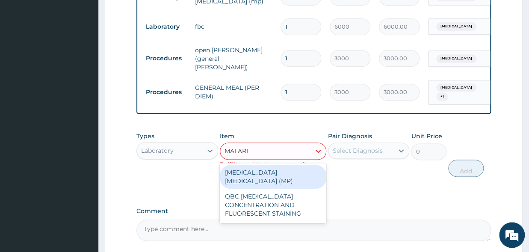
type input "[MEDICAL_DATA]"
click at [282, 173] on div "[MEDICAL_DATA] [MEDICAL_DATA] (MP)" at bounding box center [273, 177] width 106 height 24
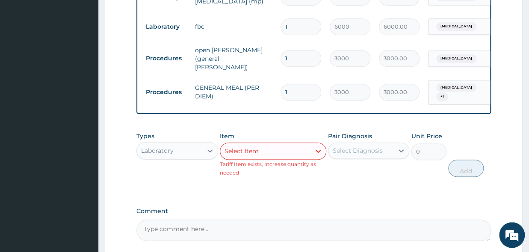
click at [352, 152] on div "Select Diagnosis" at bounding box center [357, 150] width 50 height 9
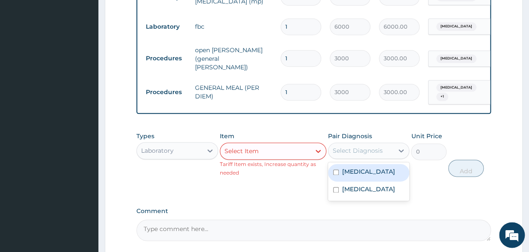
click at [332, 171] on div "[MEDICAL_DATA]" at bounding box center [369, 173] width 82 height 18
checkbox input "true"
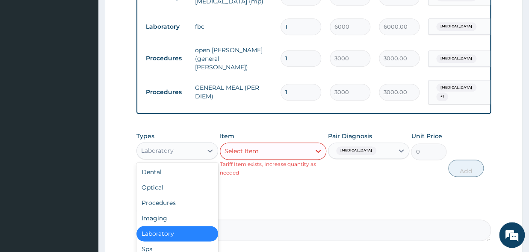
click at [163, 148] on div "Laboratory" at bounding box center [157, 150] width 32 height 9
click at [165, 235] on div "Laboratory" at bounding box center [177, 233] width 82 height 15
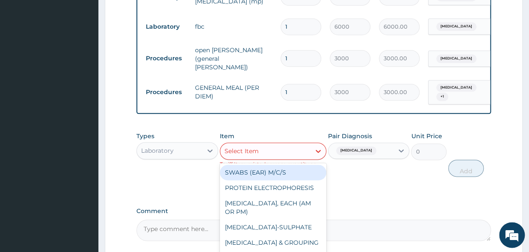
click at [263, 152] on div "Select Item" at bounding box center [265, 151] width 90 height 14
type input "FBC"
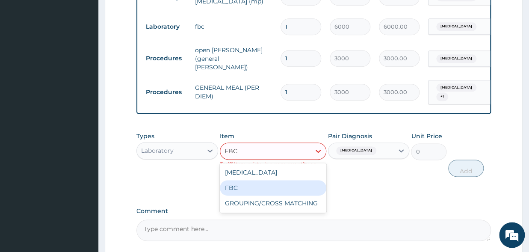
click at [248, 186] on div "FBC" at bounding box center [273, 187] width 106 height 15
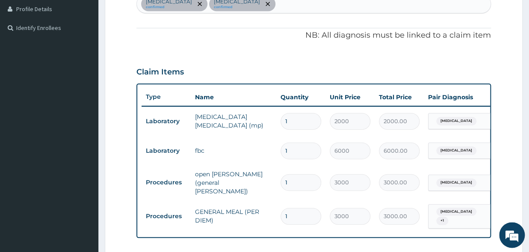
scroll to position [406, 0]
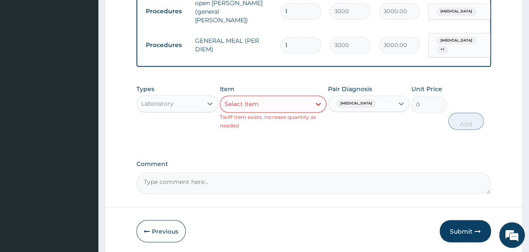
click at [189, 107] on div "Laboratory" at bounding box center [169, 104] width 65 height 14
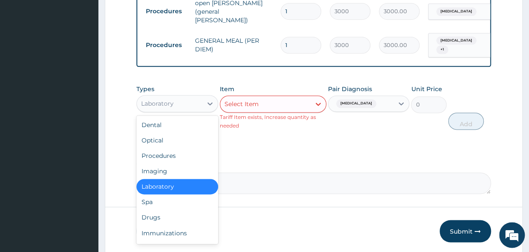
scroll to position [29, 0]
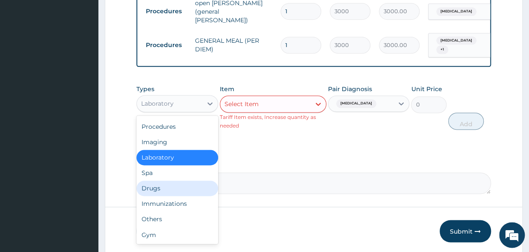
click at [157, 190] on div "Drugs" at bounding box center [177, 187] width 82 height 15
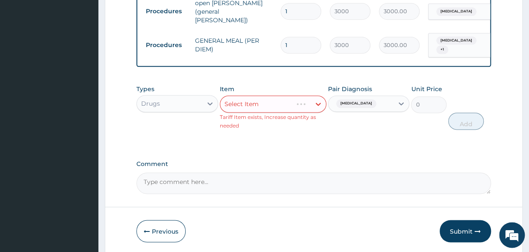
click at [260, 108] on div "Select Item" at bounding box center [273, 103] width 106 height 17
drag, startPoint x: 265, startPoint y: 106, endPoint x: 313, endPoint y: 103, distance: 47.5
click at [279, 106] on div "Select Item" at bounding box center [273, 103] width 106 height 17
click at [317, 103] on div "Select Item" at bounding box center [273, 103] width 106 height 17
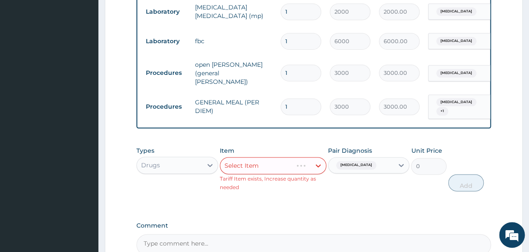
scroll to position [438, 0]
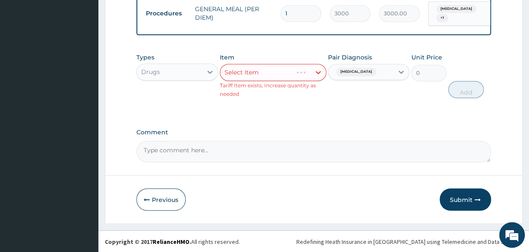
click at [257, 73] on div "Select Item" at bounding box center [273, 72] width 106 height 17
drag, startPoint x: 263, startPoint y: 74, endPoint x: 294, endPoint y: 68, distance: 31.7
click at [264, 74] on div "Select Item" at bounding box center [273, 72] width 106 height 17
click at [283, 77] on div "Select Item" at bounding box center [273, 72] width 106 height 17
drag, startPoint x: 287, startPoint y: 69, endPoint x: 292, endPoint y: 69, distance: 5.6
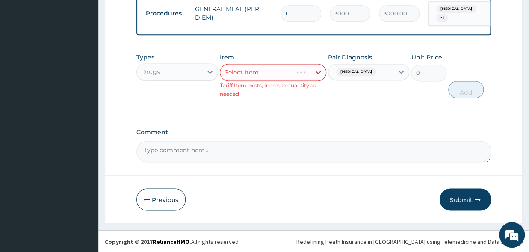
click at [287, 69] on div "Select Item" at bounding box center [273, 72] width 106 height 17
click at [311, 72] on div "Select Item" at bounding box center [273, 72] width 106 height 17
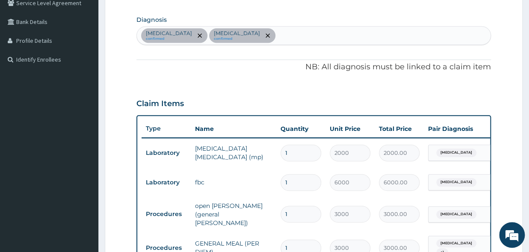
scroll to position [0, 0]
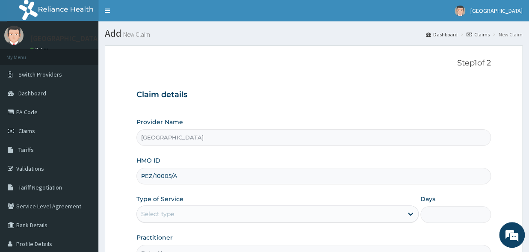
scroll to position [47, 0]
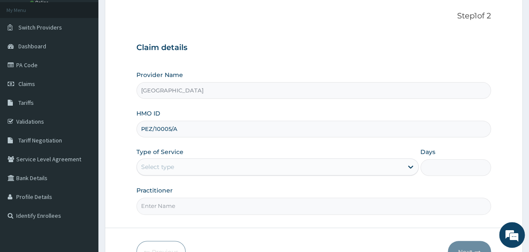
type input "PEZ/10005/A"
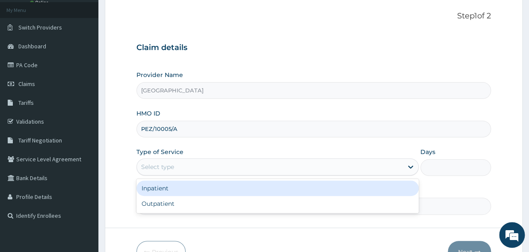
scroll to position [0, 0]
click at [167, 168] on div "Select type" at bounding box center [157, 166] width 33 height 9
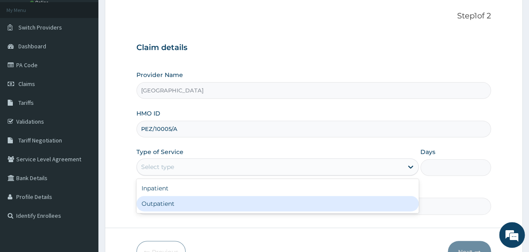
click at [167, 203] on div "Outpatient" at bounding box center [277, 203] width 282 height 15
type input "1"
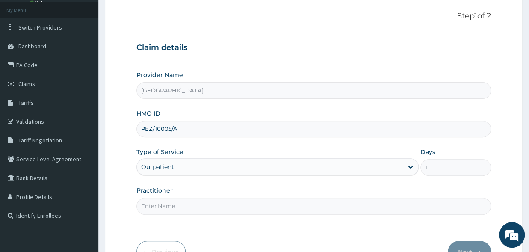
click at [176, 163] on div "Outpatient" at bounding box center [270, 167] width 266 height 14
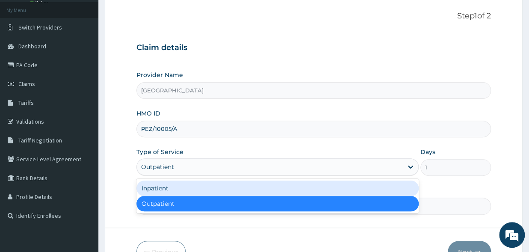
click at [164, 188] on div "Inpatient" at bounding box center [277, 187] width 282 height 15
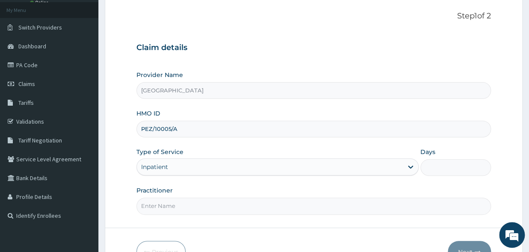
click at [450, 170] on input "Days" at bounding box center [455, 167] width 71 height 17
type input "1"
click at [215, 208] on input "Practitioner" at bounding box center [313, 205] width 354 height 17
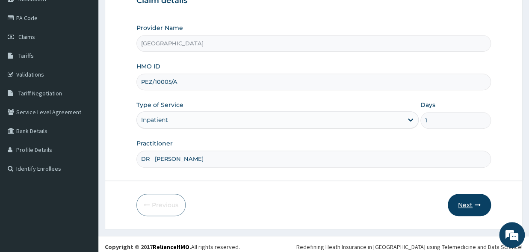
type input "DR [PERSON_NAME]"
click at [463, 202] on button "Next" at bounding box center [468, 205] width 43 height 22
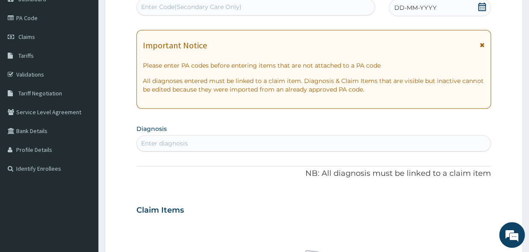
click at [180, 144] on div "Enter diagnosis" at bounding box center [164, 143] width 47 height 9
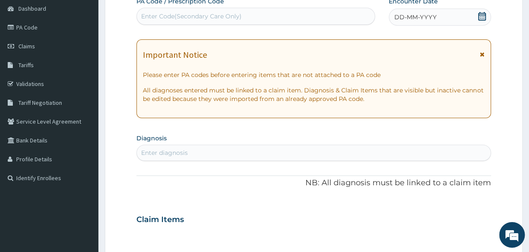
scroll to position [0, 0]
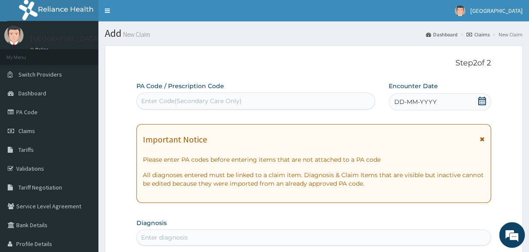
click at [479, 99] on icon at bounding box center [482, 101] width 8 height 9
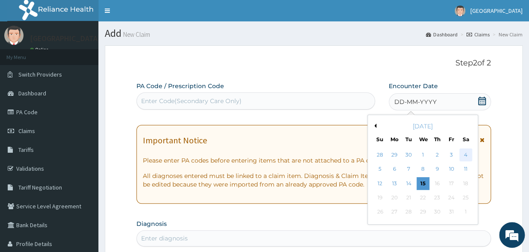
click at [468, 157] on div "4" at bounding box center [465, 154] width 13 height 13
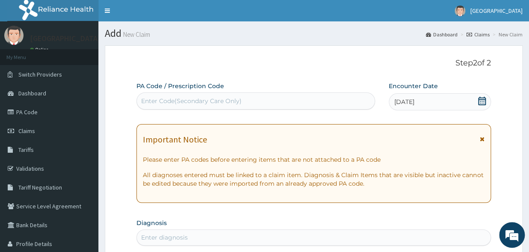
click at [168, 94] on div "Enter Code(Secondary Care Only)" at bounding box center [256, 101] width 238 height 14
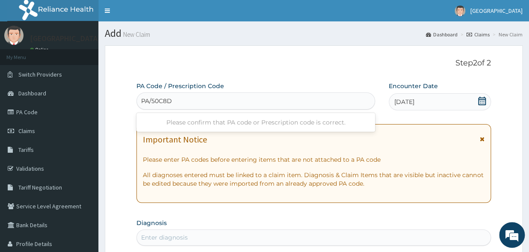
type input "PA/50C8DA"
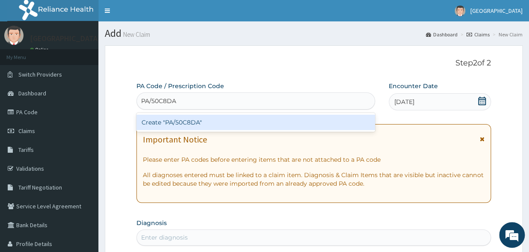
click at [198, 122] on div "Create "PA/50C8DA"" at bounding box center [255, 122] width 238 height 15
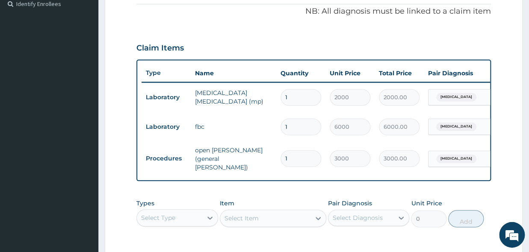
scroll to position [312, 0]
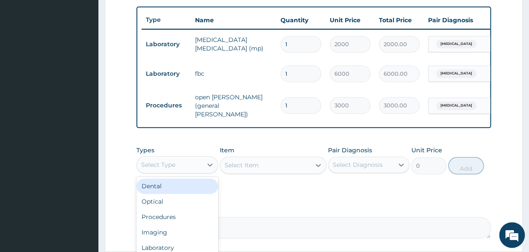
click at [179, 164] on div "Select Type" at bounding box center [169, 165] width 65 height 14
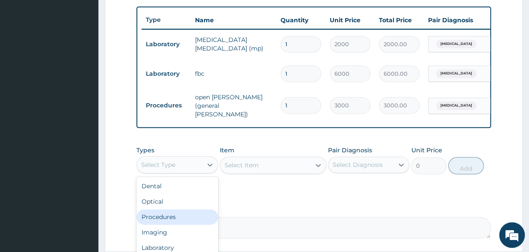
click at [168, 218] on div "Procedures" at bounding box center [177, 216] width 82 height 15
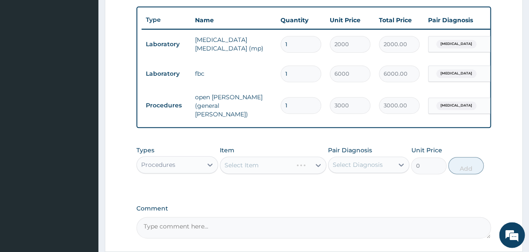
click at [241, 166] on div "Select Item" at bounding box center [273, 164] width 106 height 17
click at [252, 165] on div "Select Item" at bounding box center [273, 164] width 106 height 17
click at [318, 165] on div "Select Item" at bounding box center [273, 164] width 106 height 17
click at [245, 166] on div "Select Item" at bounding box center [273, 164] width 106 height 17
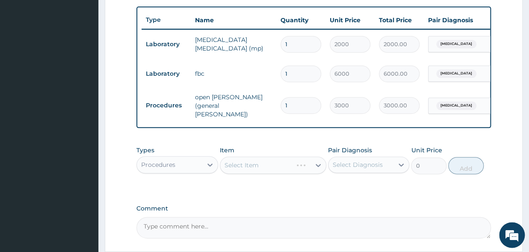
click at [268, 171] on div "Select Item" at bounding box center [273, 164] width 106 height 17
click at [270, 166] on div "Select Item" at bounding box center [273, 164] width 106 height 17
click at [319, 166] on icon at bounding box center [317, 165] width 5 height 3
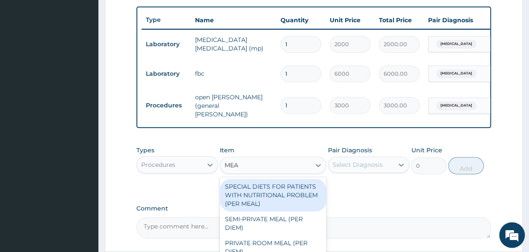
type input "MEAL"
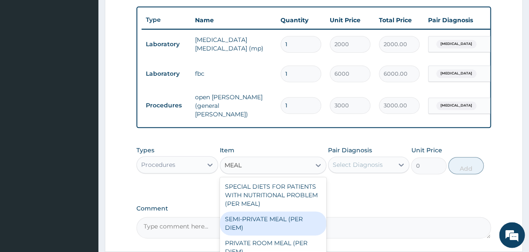
scroll to position [388, 0]
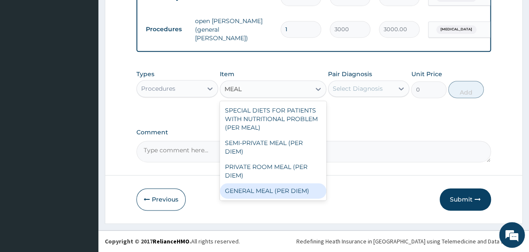
click at [274, 194] on div "GENERAL MEAL (PER DIEM)" at bounding box center [273, 190] width 106 height 15
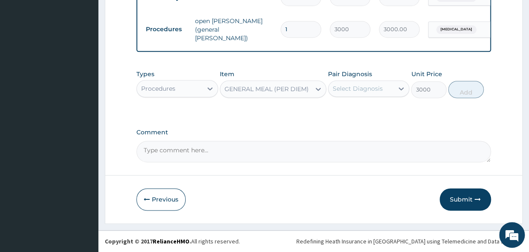
type input "3000"
click at [368, 83] on div "Select Diagnosis" at bounding box center [360, 89] width 65 height 14
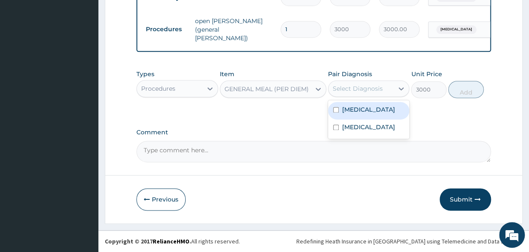
click at [336, 111] on input "checkbox" at bounding box center [336, 110] width 6 height 6
checkbox input "true"
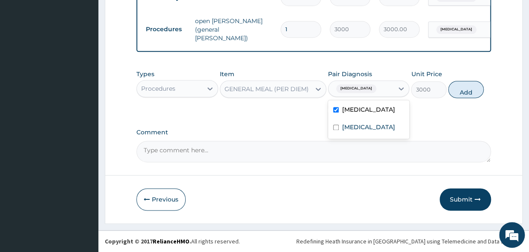
click at [388, 90] on div "Falciparum malaria" at bounding box center [360, 88] width 65 height 15
click at [403, 88] on icon at bounding box center [401, 88] width 9 height 9
click at [336, 130] on input "checkbox" at bounding box center [336, 127] width 6 height 6
checkbox input "true"
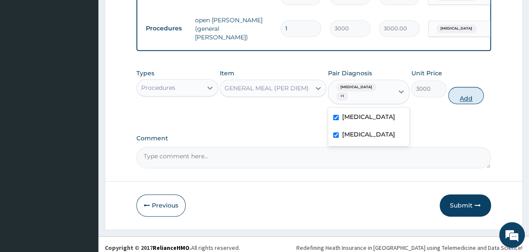
click at [468, 97] on button "Add" at bounding box center [465, 95] width 35 height 17
type input "0"
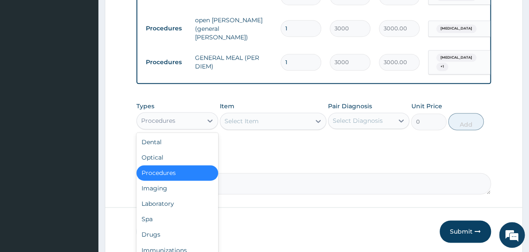
click at [165, 125] on div "Procedures" at bounding box center [158, 120] width 34 height 9
click at [162, 205] on div "Laboratory" at bounding box center [177, 203] width 82 height 15
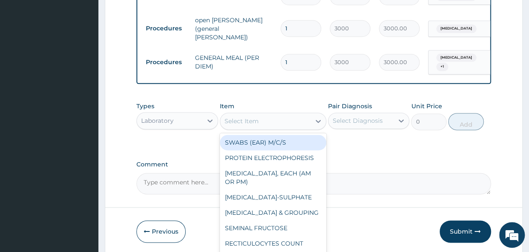
click at [256, 125] on div "Select Item" at bounding box center [241, 121] width 34 height 9
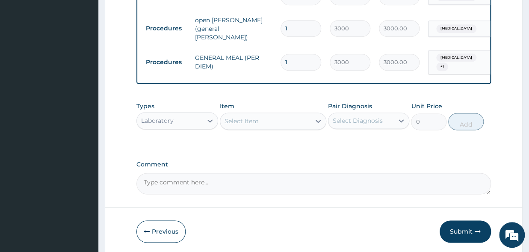
click at [256, 125] on div "Select Item" at bounding box center [241, 121] width 34 height 9
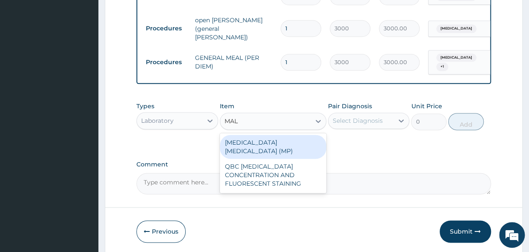
type input "MALA"
click at [265, 141] on div "MALARIA PARASITE (MP)" at bounding box center [273, 147] width 106 height 24
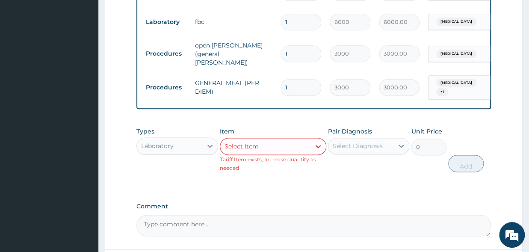
scroll to position [376, 0]
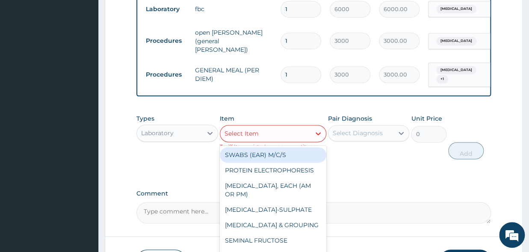
click at [275, 130] on div "Select Item" at bounding box center [265, 133] width 90 height 14
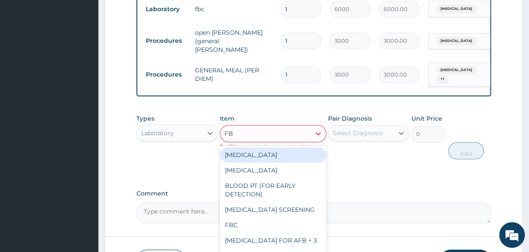
type input "FBC"
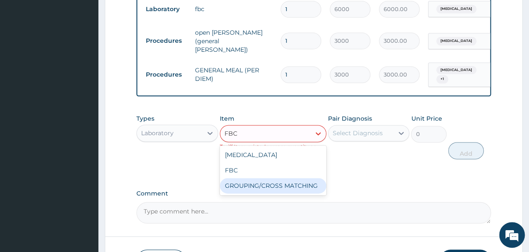
click at [252, 182] on div "GROUPING/CROSS MATCHING" at bounding box center [273, 185] width 106 height 15
type input "5000"
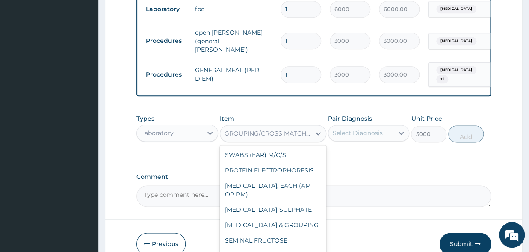
click at [242, 131] on div "GROUPING/CROSS MATCHING" at bounding box center [267, 133] width 87 height 9
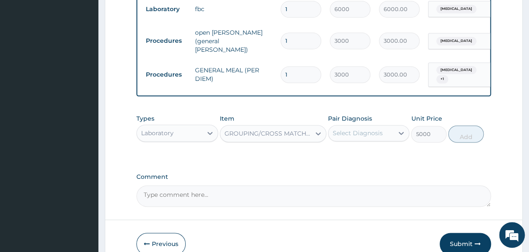
click at [244, 128] on div "GROUPING/CROSS MATCHING" at bounding box center [273, 133] width 106 height 17
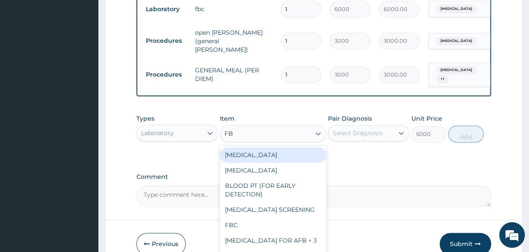
type input "FBC"
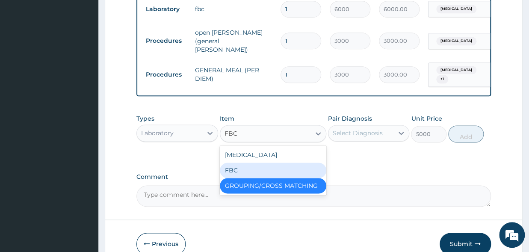
click at [246, 174] on div "FBC" at bounding box center [273, 169] width 106 height 15
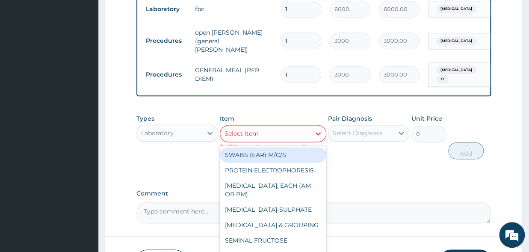
click at [241, 135] on div "Select Item" at bounding box center [241, 133] width 34 height 9
click at [251, 153] on div "SWABS (EAR) M/C/S" at bounding box center [273, 154] width 106 height 15
type input "3500"
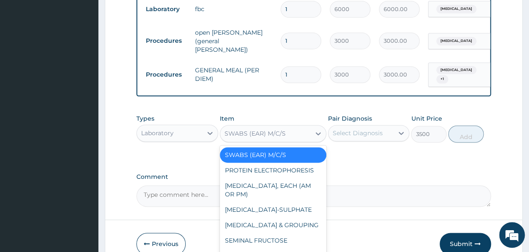
click at [280, 130] on div "SWABS (EAR) M/C/S" at bounding box center [265, 133] width 90 height 14
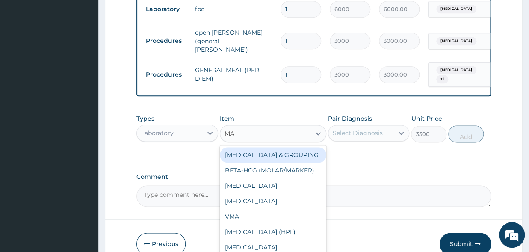
type input "MAL"
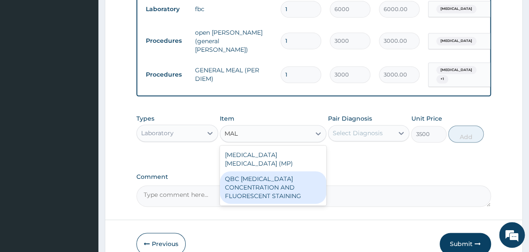
click at [285, 182] on div "QBC MALARIA CONCENTRATION AND FLUORESCENT STAINING" at bounding box center [273, 187] width 106 height 32
type input "1800"
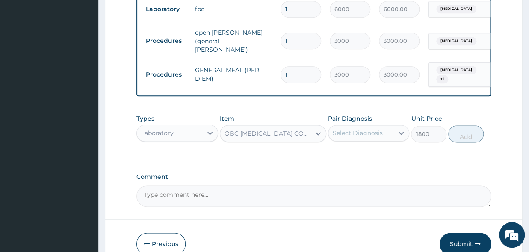
click at [279, 134] on div "QBC MALARIA CONCENTRATION AND FLUORESCENT STAINING" at bounding box center [267, 133] width 87 height 9
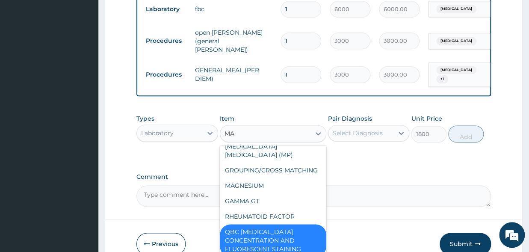
scroll to position [0, 0]
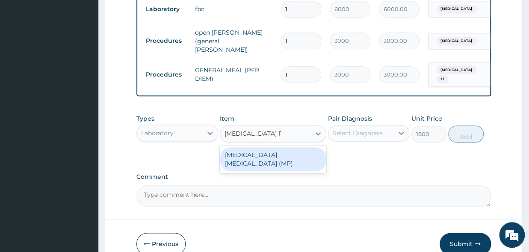
type input "MALARIA PARASITE"
click at [299, 161] on div "MALARIA PARASITE (MP)" at bounding box center [273, 159] width 106 height 24
type input "0"
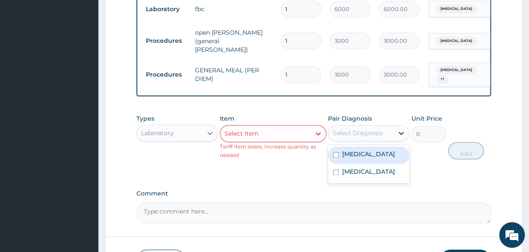
click at [394, 139] on div at bounding box center [400, 132] width 15 height 15
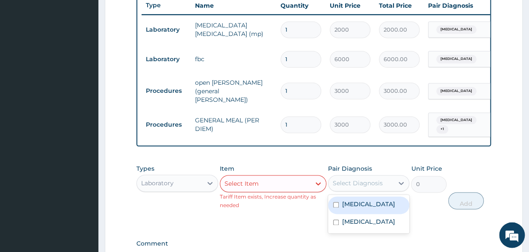
scroll to position [297, 0]
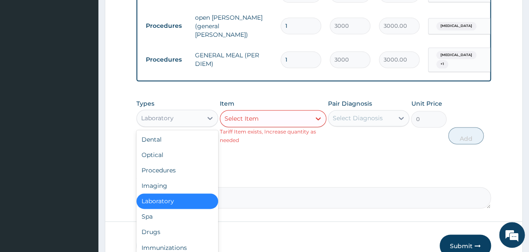
click at [170, 122] on div "Laboratory" at bounding box center [157, 118] width 32 height 9
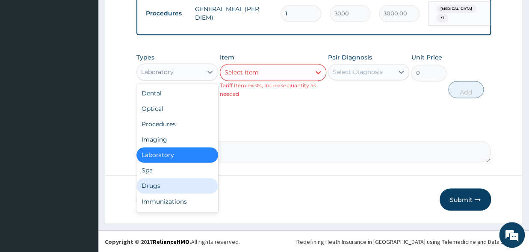
click at [161, 188] on div "Drugs" at bounding box center [177, 185] width 82 height 15
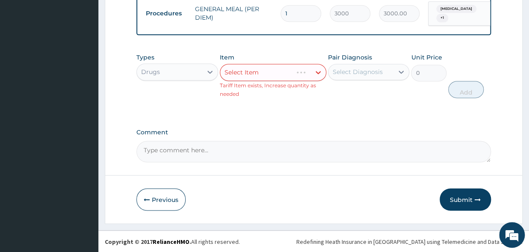
click at [274, 70] on div "Select Item" at bounding box center [273, 72] width 106 height 17
click at [256, 75] on div "Select Item" at bounding box center [273, 72] width 106 height 17
click at [319, 71] on div "Select Item" at bounding box center [273, 72] width 106 height 17
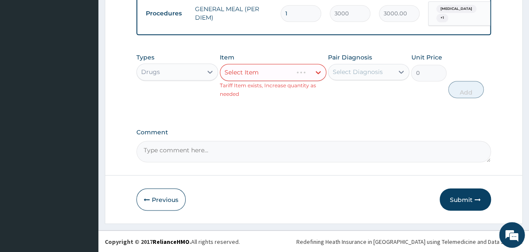
click at [261, 72] on div "Select Item" at bounding box center [273, 72] width 106 height 17
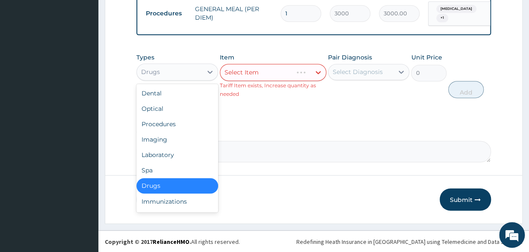
click at [174, 73] on div "Drugs" at bounding box center [169, 72] width 65 height 14
click at [165, 188] on div "Drugs" at bounding box center [177, 185] width 82 height 15
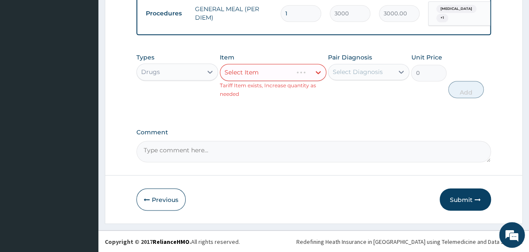
click at [256, 73] on div "Select Item" at bounding box center [273, 72] width 106 height 17
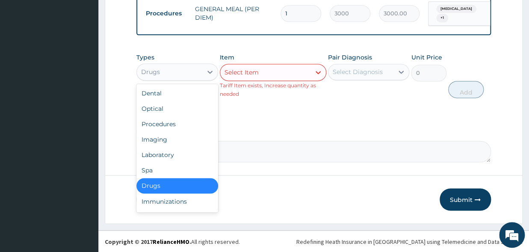
click at [162, 72] on div "Drugs" at bounding box center [169, 72] width 65 height 14
click at [159, 125] on div "Procedures" at bounding box center [177, 123] width 82 height 15
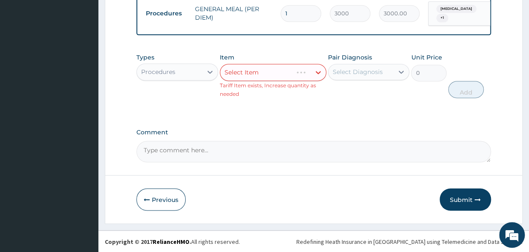
click at [175, 76] on div "Procedures" at bounding box center [158, 72] width 34 height 9
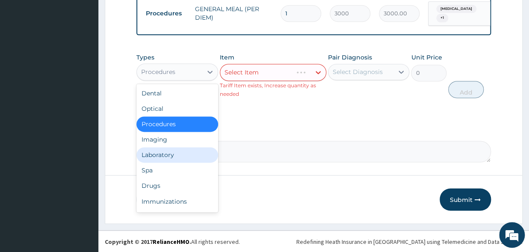
click at [158, 156] on div "Laboratory" at bounding box center [177, 154] width 82 height 15
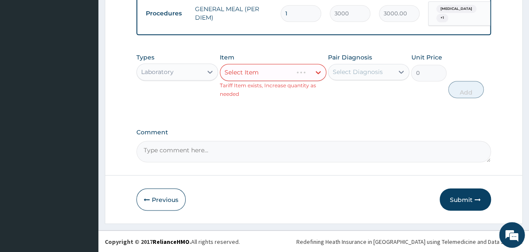
click at [254, 76] on div "Select Item" at bounding box center [273, 72] width 106 height 17
drag, startPoint x: 254, startPoint y: 74, endPoint x: 276, endPoint y: 65, distance: 24.0
click at [258, 71] on div "Select Item" at bounding box center [273, 72] width 106 height 17
click at [279, 65] on div "Select Item" at bounding box center [273, 72] width 106 height 17
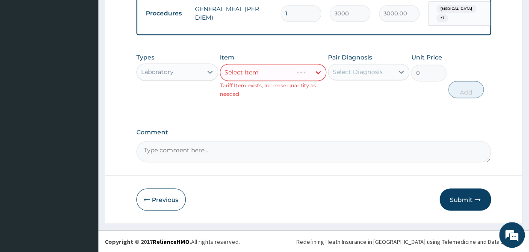
click at [274, 73] on div "Select Item" at bounding box center [273, 72] width 106 height 17
drag, startPoint x: 246, startPoint y: 71, endPoint x: 316, endPoint y: 65, distance: 70.7
click at [315, 65] on div "Select Item" at bounding box center [273, 72] width 106 height 17
click at [280, 72] on div "Select Item" at bounding box center [273, 72] width 106 height 17
click at [317, 71] on div "Select Item" at bounding box center [273, 72] width 106 height 17
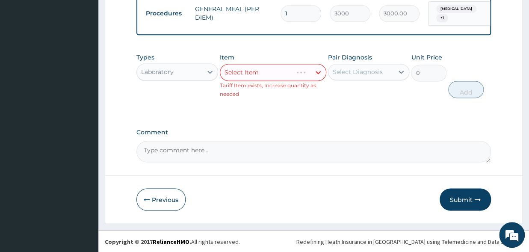
click at [317, 71] on div "Select Item" at bounding box center [273, 72] width 106 height 17
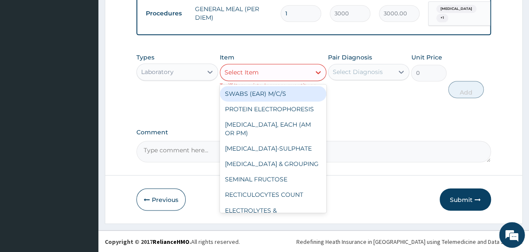
click at [248, 71] on div "Select Item" at bounding box center [241, 72] width 34 height 9
click at [186, 73] on div "Laboratory" at bounding box center [169, 72] width 65 height 14
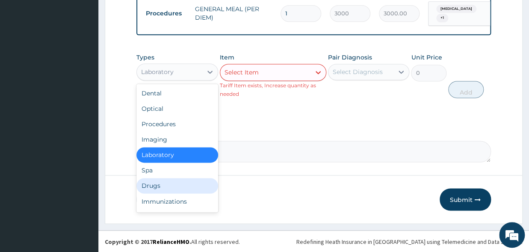
click at [153, 186] on div "Drugs" at bounding box center [177, 185] width 82 height 15
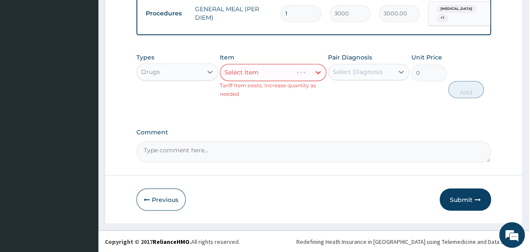
drag, startPoint x: 258, startPoint y: 71, endPoint x: 284, endPoint y: 68, distance: 26.2
click at [267, 70] on div "Select Item" at bounding box center [273, 72] width 106 height 17
click at [289, 70] on div "Select Item" at bounding box center [273, 72] width 106 height 17
click at [276, 76] on div "Select Item" at bounding box center [273, 72] width 106 height 17
click at [297, 71] on div "Select Item" at bounding box center [273, 72] width 106 height 17
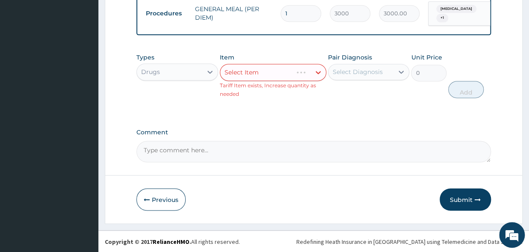
click at [297, 71] on div "Select Item" at bounding box center [273, 72] width 106 height 17
click at [268, 71] on div "Select Item" at bounding box center [265, 72] width 90 height 14
click at [267, 74] on div "Select Item" at bounding box center [265, 72] width 90 height 14
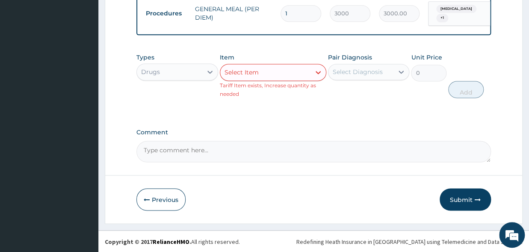
click at [267, 74] on div "Select Item" at bounding box center [265, 72] width 90 height 14
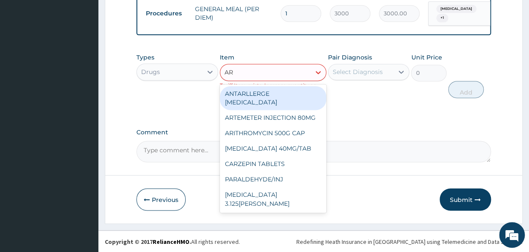
type input "ART"
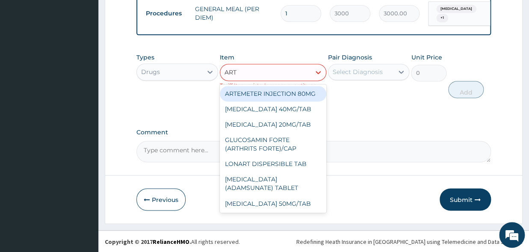
click at [268, 89] on div "ARTEMETER INJECTION 80MG" at bounding box center [273, 93] width 106 height 15
type input "490"
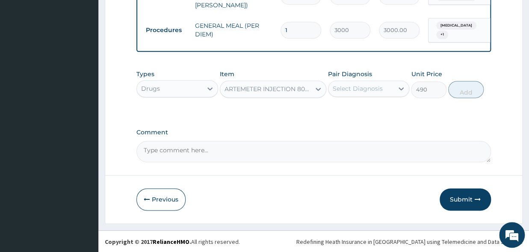
scroll to position [422, 0]
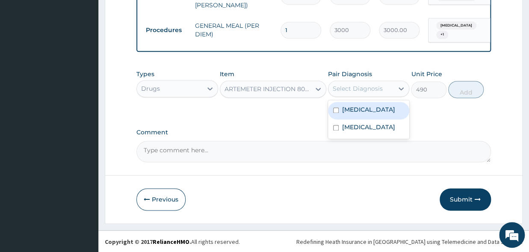
click at [355, 92] on div "Select Diagnosis" at bounding box center [357, 88] width 50 height 9
click at [337, 112] on input "checkbox" at bounding box center [336, 110] width 6 height 6
checkbox input "true"
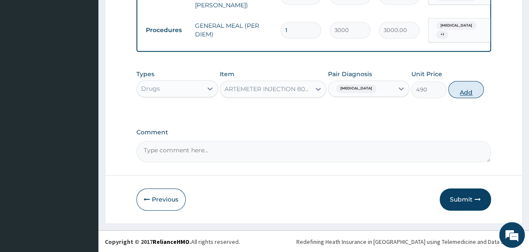
click at [466, 94] on button "Add" at bounding box center [465, 89] width 35 height 17
type input "0"
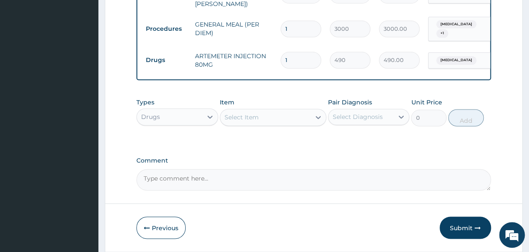
drag, startPoint x: 308, startPoint y: 57, endPoint x: 273, endPoint y: 64, distance: 35.2
click at [280, 64] on input "1" at bounding box center [300, 60] width 41 height 17
type input "6"
type input "2940.00"
type input "6"
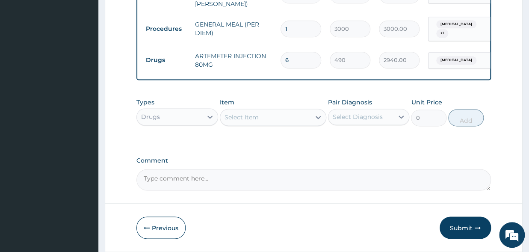
click at [261, 118] on div "Select Item" at bounding box center [265, 117] width 90 height 14
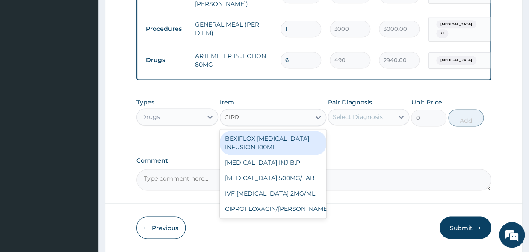
type input "CIPRO"
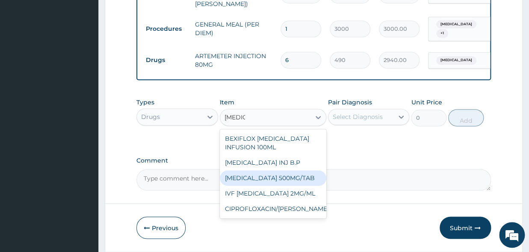
click at [285, 179] on div "CIPROFLOXACIN 500MG/TAB" at bounding box center [273, 177] width 106 height 15
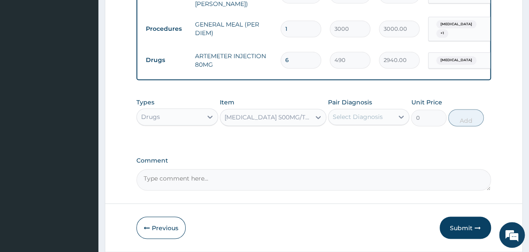
type input "91"
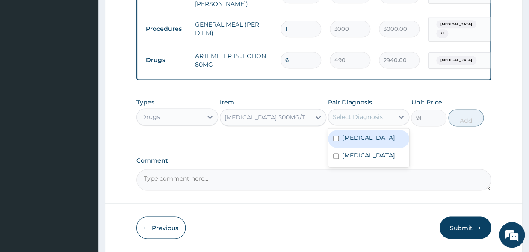
click at [363, 115] on div "Select Diagnosis" at bounding box center [357, 116] width 50 height 9
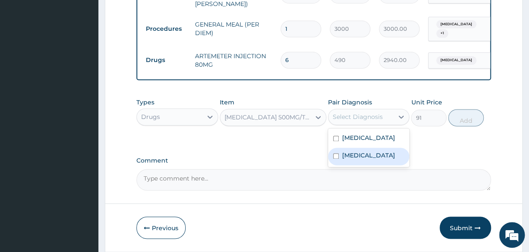
click at [338, 160] on div "Sepsis" at bounding box center [369, 156] width 82 height 18
checkbox input "true"
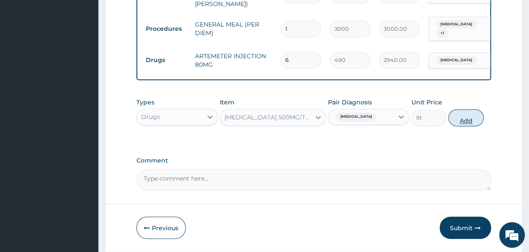
click at [454, 125] on button "Add" at bounding box center [465, 117] width 35 height 17
type input "0"
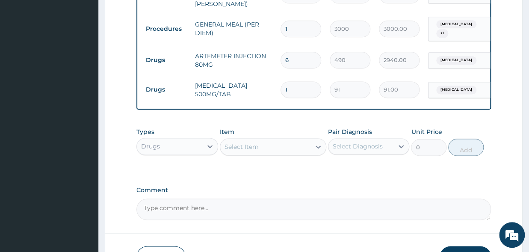
click at [298, 84] on input "1" at bounding box center [300, 89] width 41 height 17
type input "10"
type input "910.00"
type input "10"
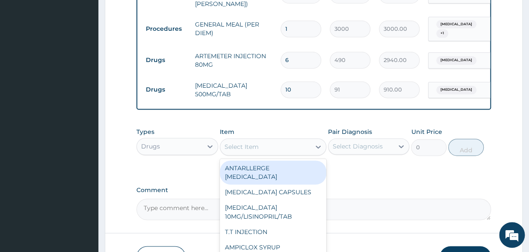
click at [238, 153] on div "Select Item" at bounding box center [265, 147] width 90 height 14
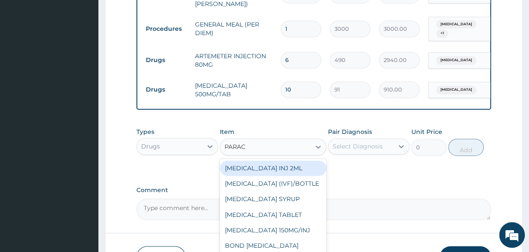
type input "PARACE"
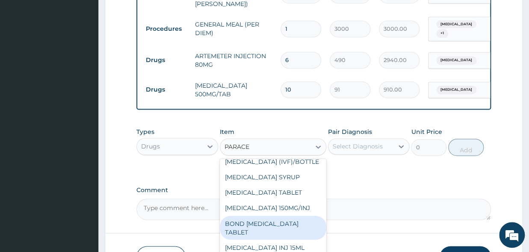
scroll to position [480, 0]
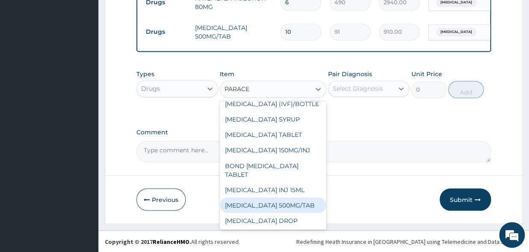
click at [279, 206] on div "PARACETAMOL 500MG/TAB" at bounding box center [273, 204] width 106 height 15
type input "14"
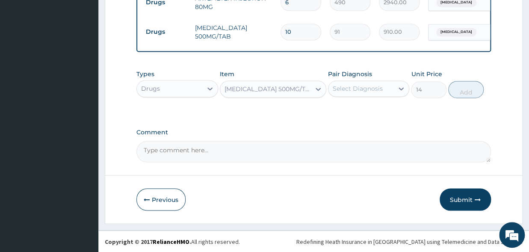
click at [339, 92] on div "Select Diagnosis" at bounding box center [357, 88] width 50 height 9
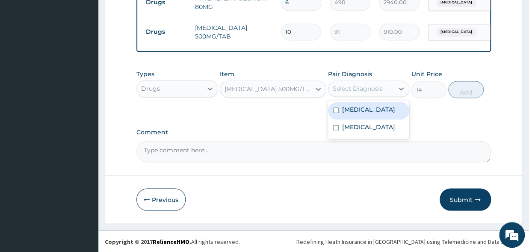
click at [333, 113] on input "checkbox" at bounding box center [336, 110] width 6 height 6
checkbox input "true"
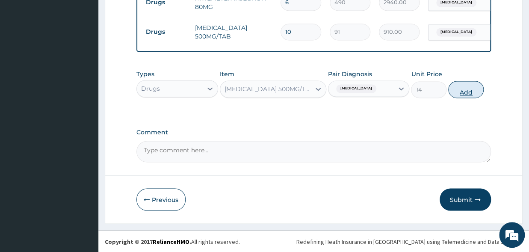
click at [460, 92] on button "Add" at bounding box center [465, 89] width 35 height 17
type input "0"
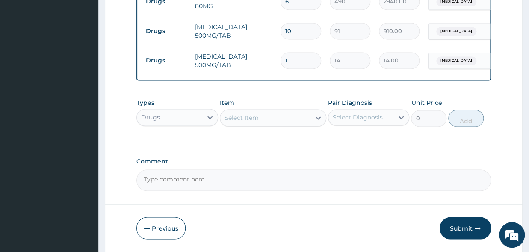
drag, startPoint x: 302, startPoint y: 56, endPoint x: 263, endPoint y: 60, distance: 39.5
click at [280, 60] on input "1" at bounding box center [300, 60] width 41 height 17
type input "18"
type input "252.00"
type input "18"
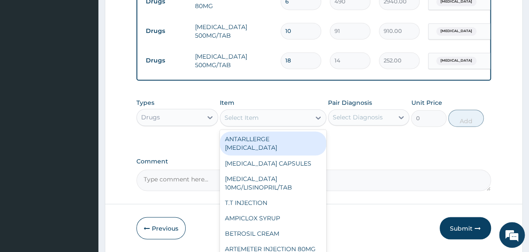
click at [249, 115] on div "Select Item" at bounding box center [241, 117] width 34 height 9
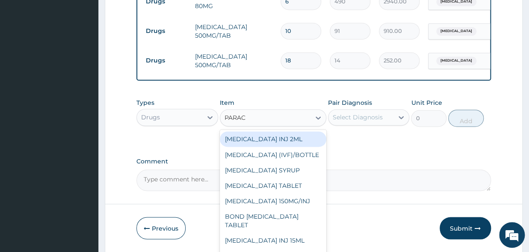
type input "PARACE"
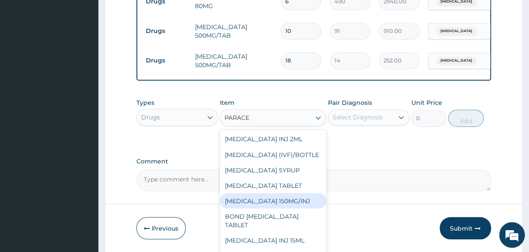
click at [273, 206] on div "PARACETAMOL 150MG/INJ" at bounding box center [273, 200] width 106 height 15
type input "420"
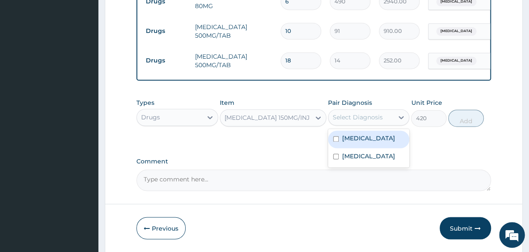
click at [350, 124] on div "Select Diagnosis" at bounding box center [360, 117] width 65 height 14
click at [338, 139] on input "checkbox" at bounding box center [336, 139] width 6 height 6
checkbox input "true"
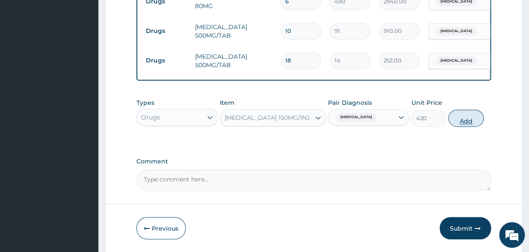
click at [471, 122] on button "Add" at bounding box center [465, 117] width 35 height 17
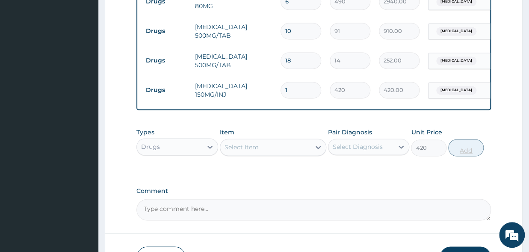
type input "0"
drag, startPoint x: 300, startPoint y: 82, endPoint x: 270, endPoint y: 86, distance: 30.1
click at [280, 86] on input "1" at bounding box center [300, 90] width 41 height 17
type input "6"
type input "2520.00"
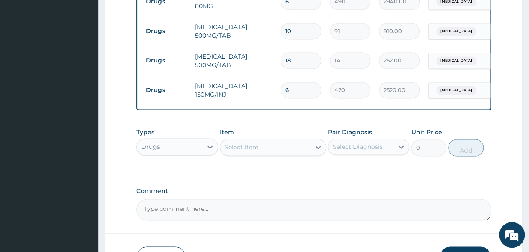
type input "6"
click at [251, 142] on div "Select Item" at bounding box center [265, 147] width 90 height 14
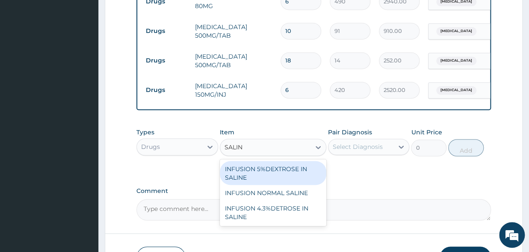
type input "SALINE"
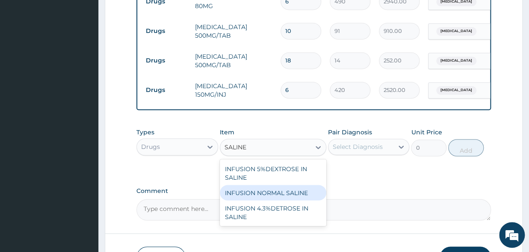
click at [268, 191] on div "INFUSION NORMAL SALINE" at bounding box center [273, 192] width 106 height 15
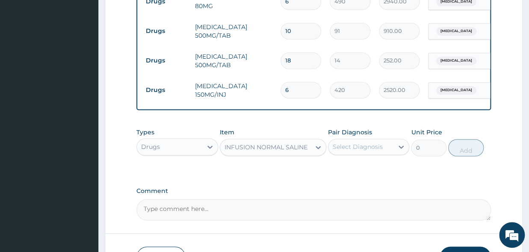
type input "1400"
click at [361, 150] on div "Select Diagnosis" at bounding box center [357, 146] width 50 height 9
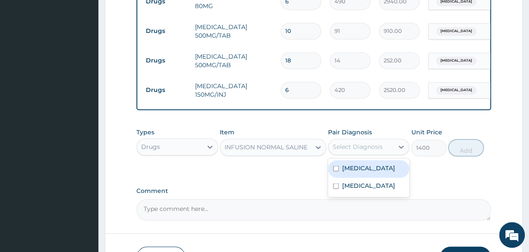
click at [336, 169] on input "checkbox" at bounding box center [336, 168] width 6 height 6
checkbox input "true"
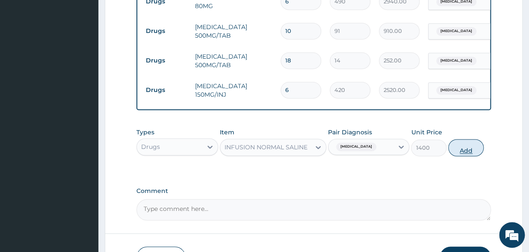
click at [467, 153] on button "Add" at bounding box center [465, 147] width 35 height 17
type input "0"
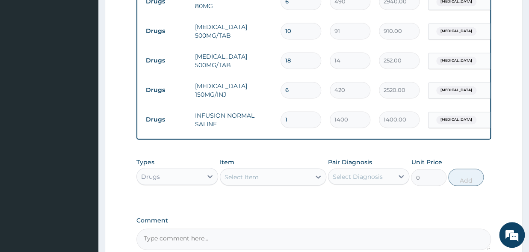
drag, startPoint x: 306, startPoint y: 111, endPoint x: 274, endPoint y: 115, distance: 31.4
click at [280, 115] on input "1" at bounding box center [300, 119] width 41 height 17
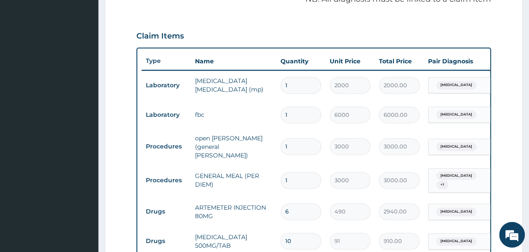
scroll to position [292, 0]
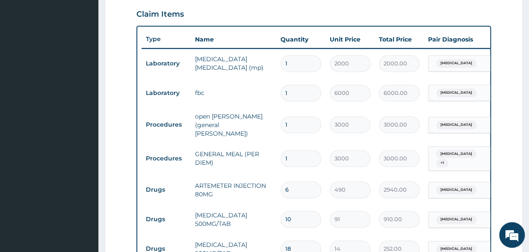
click at [221, 67] on td "malaria parasite (mp)" at bounding box center [233, 63] width 85 height 26
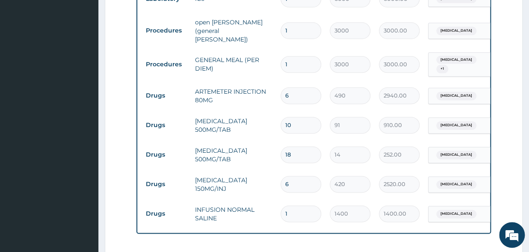
scroll to position [527, 0]
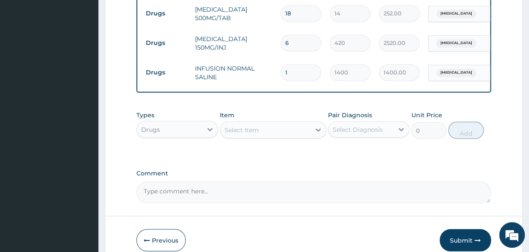
click at [254, 131] on div "Select Item" at bounding box center [241, 129] width 34 height 9
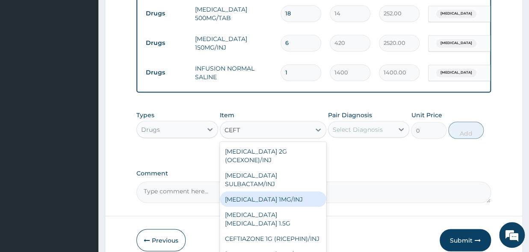
scroll to position [2, 0]
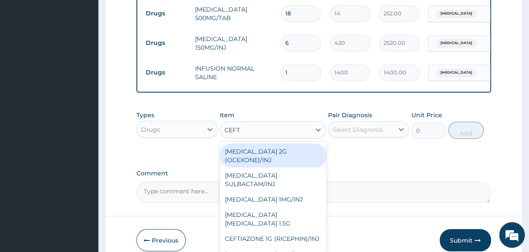
type input "CEFTR"
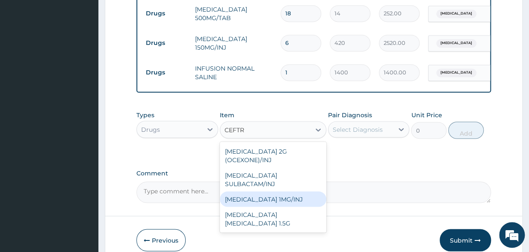
click at [286, 193] on div "CEFTRIAXONE 1MG/INJ" at bounding box center [273, 198] width 106 height 15
type input "1400"
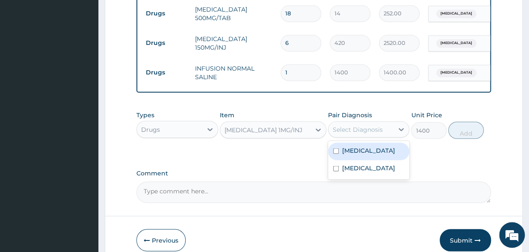
click at [365, 131] on div "Select Diagnosis" at bounding box center [357, 129] width 50 height 9
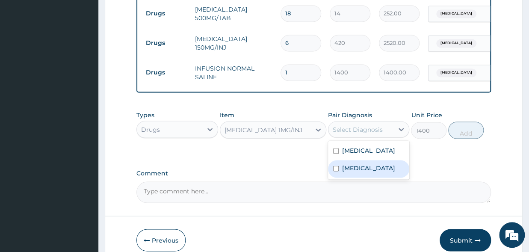
click at [336, 173] on div "Sepsis" at bounding box center [369, 169] width 82 height 18
checkbox input "true"
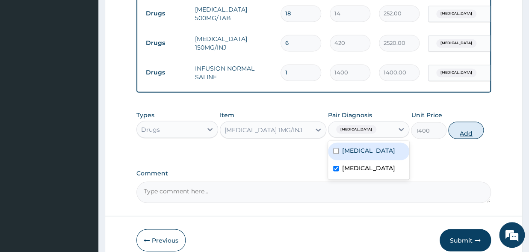
click at [468, 138] on button "Add" at bounding box center [465, 129] width 35 height 17
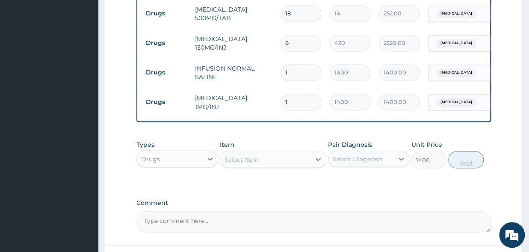
type input "0"
drag, startPoint x: 300, startPoint y: 98, endPoint x: 259, endPoint y: 103, distance: 41.3
click at [280, 103] on input "1" at bounding box center [300, 102] width 41 height 17
type input "2"
type input "2800.00"
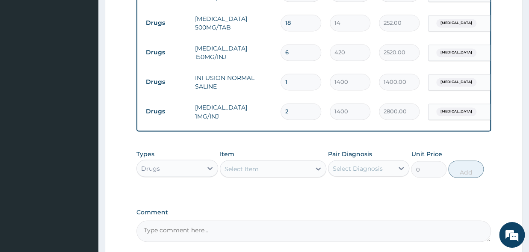
scroll to position [574, 0]
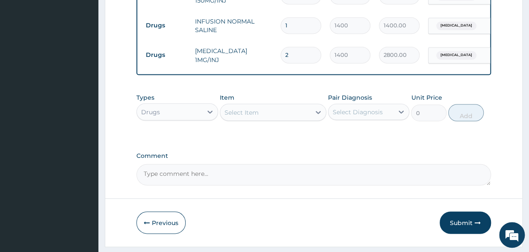
type input "2"
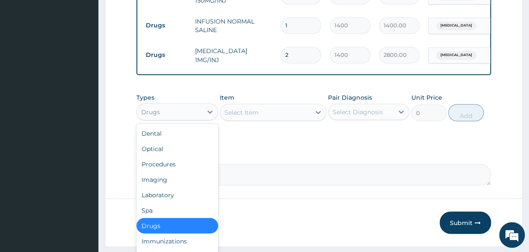
click at [168, 113] on div "Drugs" at bounding box center [169, 112] width 65 height 14
click at [166, 165] on div "Procedures" at bounding box center [177, 163] width 82 height 15
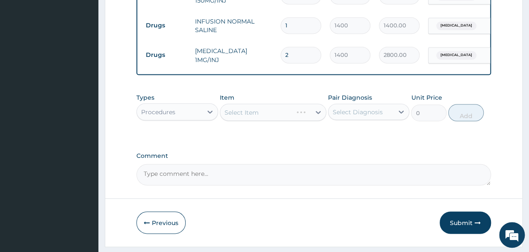
click at [269, 113] on div "Select Item" at bounding box center [273, 111] width 106 height 17
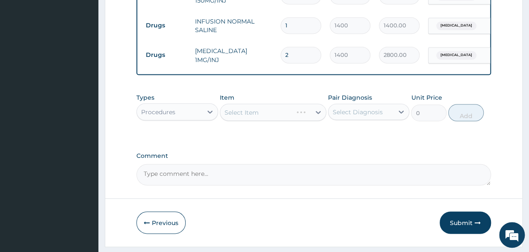
click at [269, 113] on div "Select Item" at bounding box center [273, 111] width 106 height 17
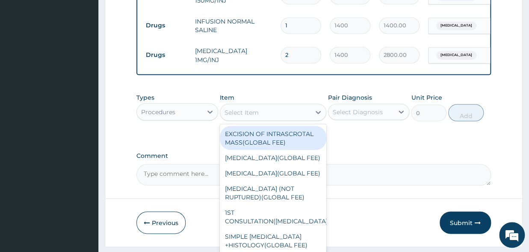
click at [289, 114] on div "Select Item" at bounding box center [265, 112] width 90 height 14
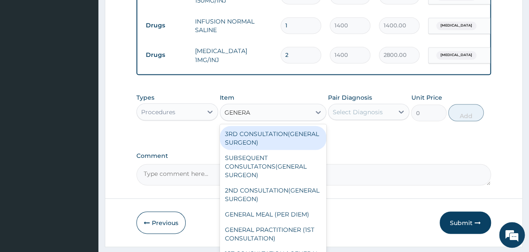
type input "GENERAL"
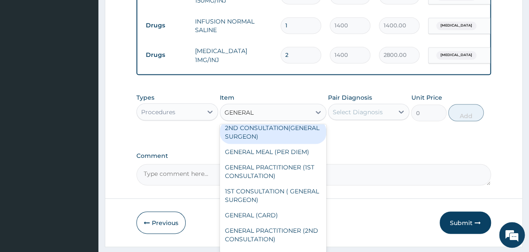
scroll to position [89, 0]
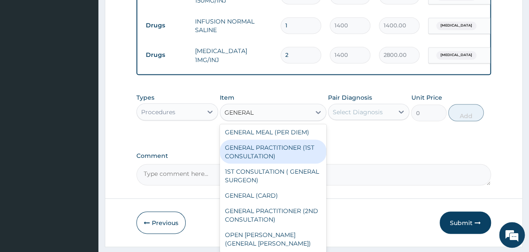
click at [275, 157] on div "GENERAL PRACTITIONER (1ST CONSULTATION)" at bounding box center [273, 151] width 106 height 24
type input "2500"
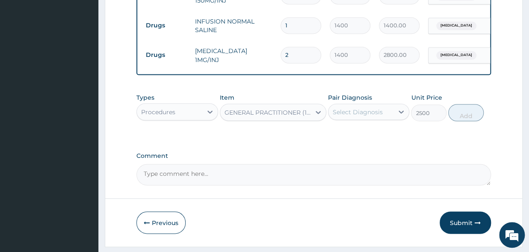
click at [380, 110] on div "Select Diagnosis" at bounding box center [357, 111] width 50 height 9
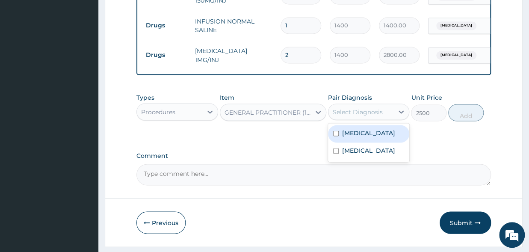
click at [336, 132] on input "checkbox" at bounding box center [336, 133] width 6 height 6
checkbox input "true"
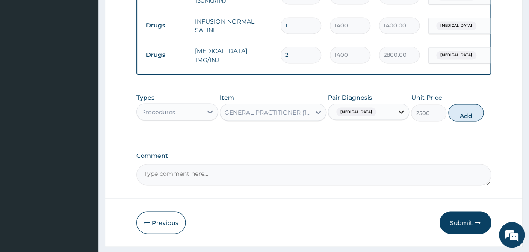
click at [397, 115] on icon at bounding box center [401, 111] width 9 height 9
click at [400, 111] on icon at bounding box center [401, 111] width 9 height 9
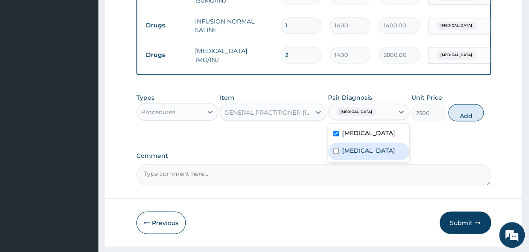
click at [334, 152] on input "checkbox" at bounding box center [336, 151] width 6 height 6
checkbox input "true"
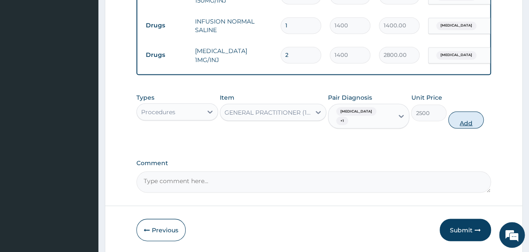
click at [466, 121] on button "Add" at bounding box center [465, 119] width 35 height 17
type input "0"
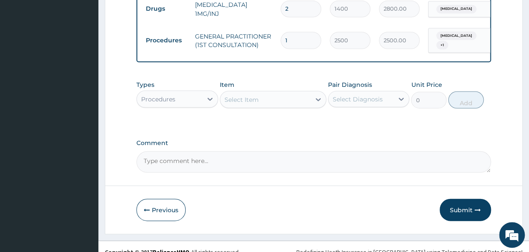
scroll to position [632, 0]
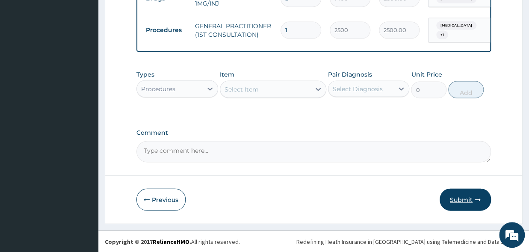
click at [469, 209] on button "Submit" at bounding box center [464, 199] width 51 height 22
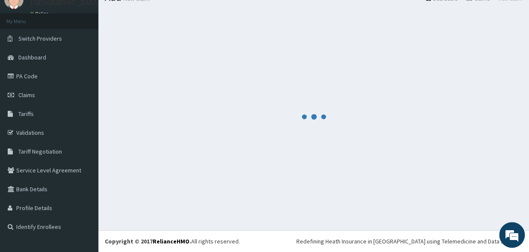
scroll to position [36, 0]
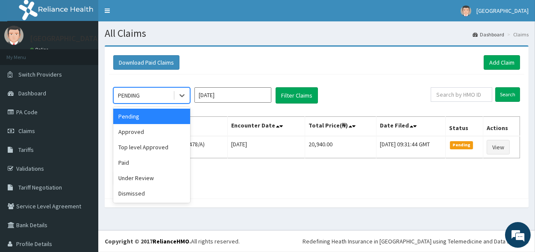
click at [142, 93] on div "PENDING" at bounding box center [143, 95] width 59 height 14
click at [137, 181] on div "Under Review" at bounding box center [151, 177] width 77 height 15
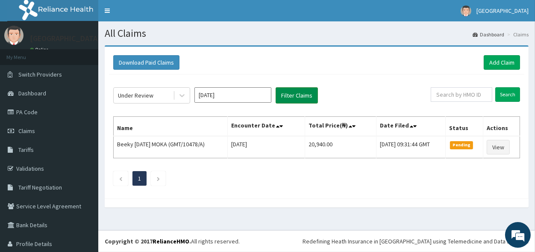
click at [292, 98] on button "Filter Claims" at bounding box center [297, 95] width 42 height 16
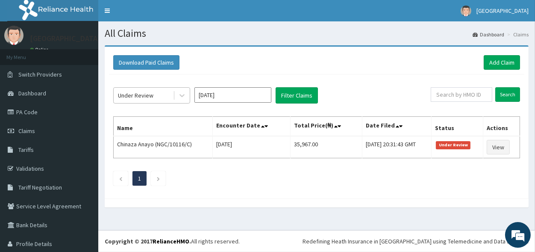
click at [144, 97] on div "Under Review" at bounding box center [135, 95] width 35 height 9
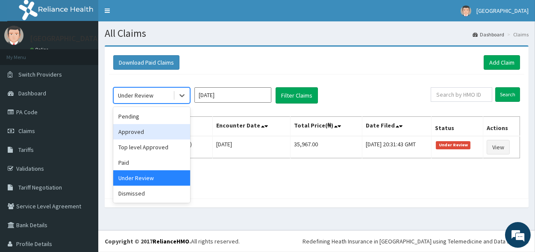
click at [135, 132] on div "Approved" at bounding box center [151, 131] width 77 height 15
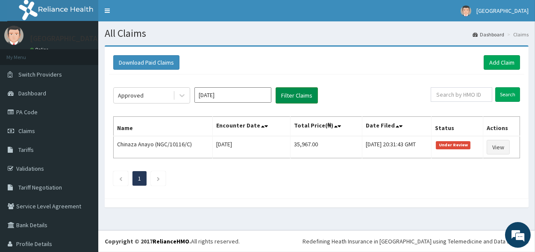
click at [297, 98] on button "Filter Claims" at bounding box center [297, 95] width 42 height 16
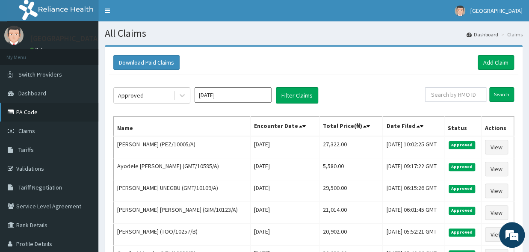
click at [27, 110] on link "PA Code" at bounding box center [49, 112] width 98 height 19
